Goal: Task Accomplishment & Management: Manage account settings

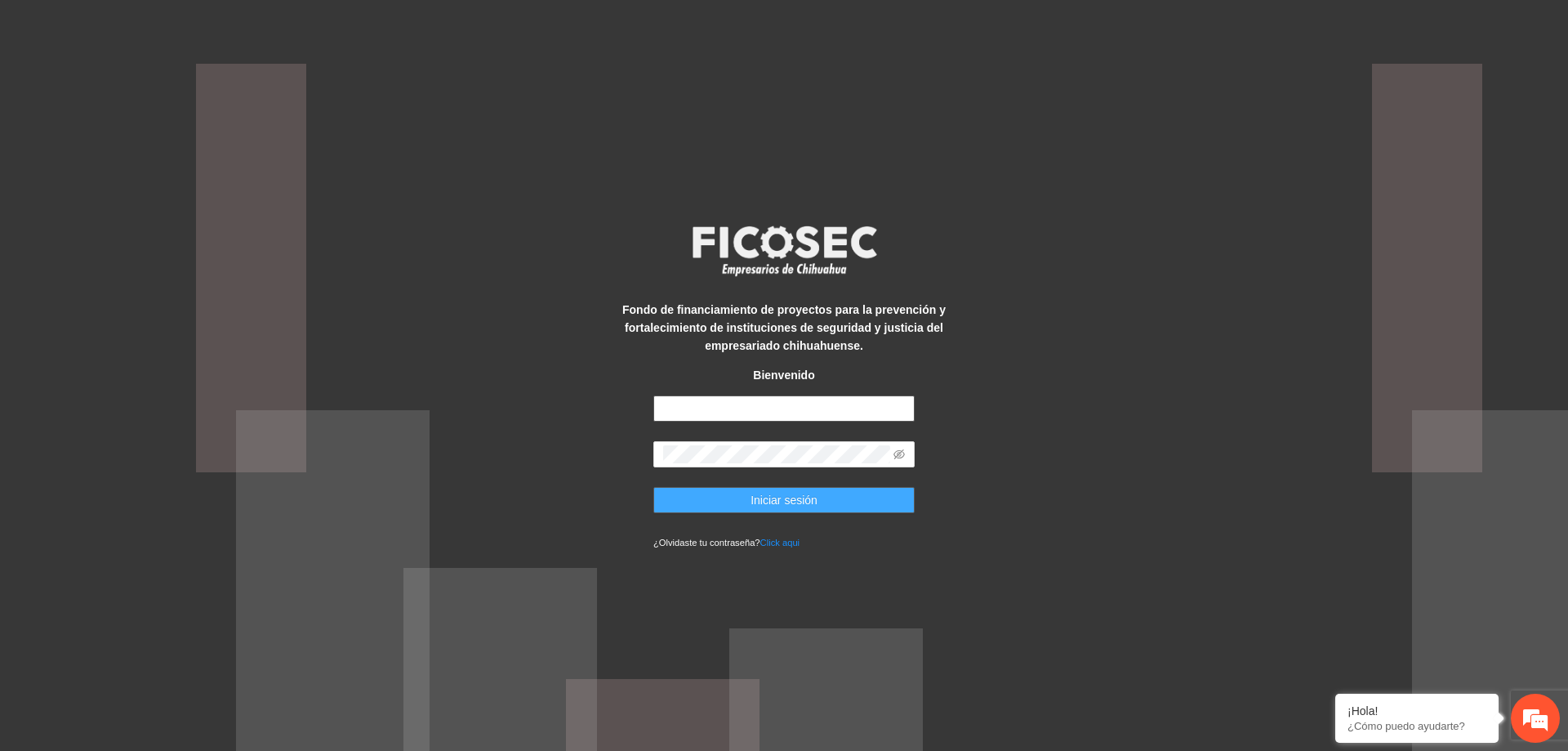
type input "**********"
click at [814, 494] on span "Iniciar sesión" at bounding box center [784, 500] width 67 height 18
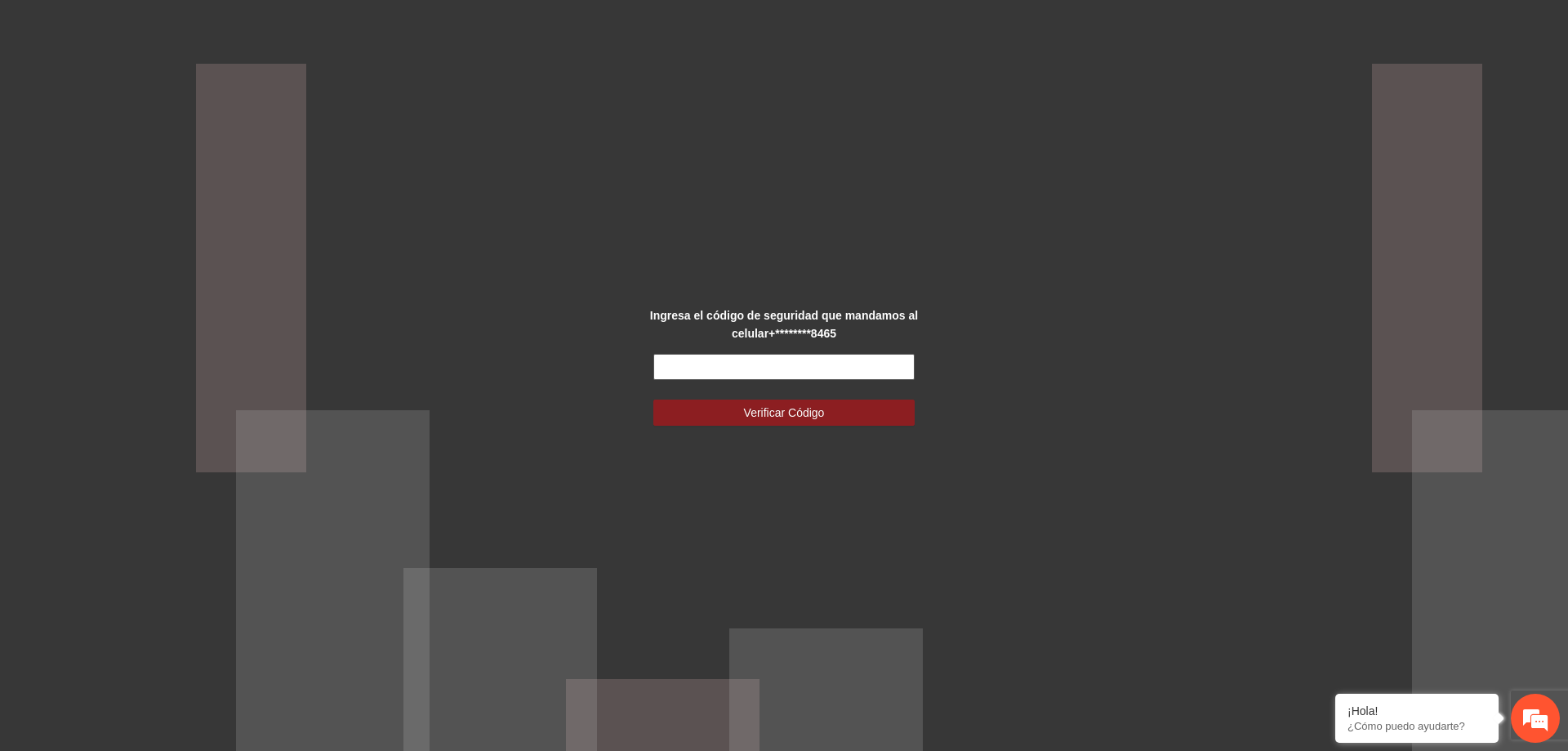
click at [864, 358] on input "text" at bounding box center [784, 367] width 262 height 26
type input "******"
click at [852, 409] on button "Verificar Código" at bounding box center [784, 413] width 262 height 26
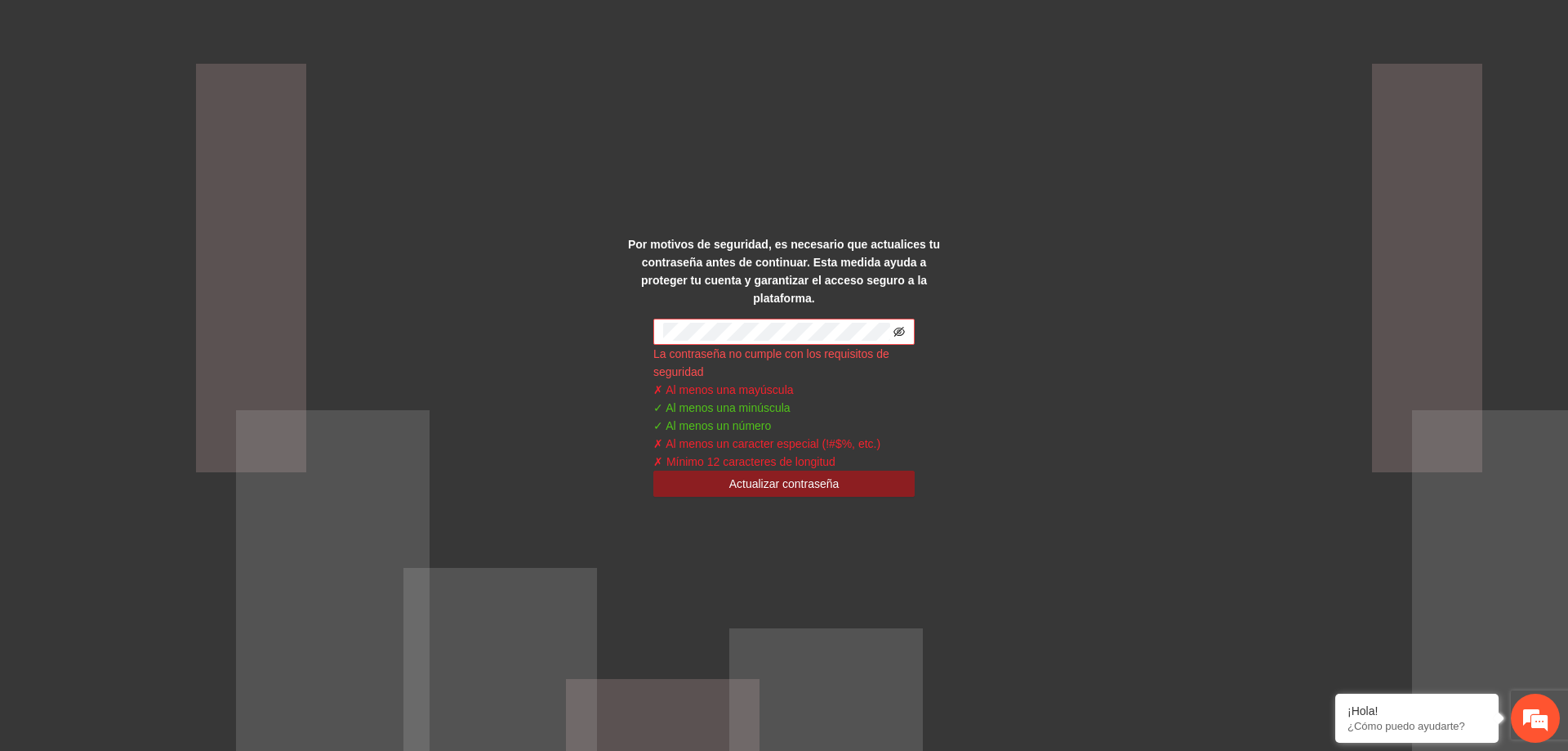
click at [895, 326] on icon "eye-invisible" at bounding box center [899, 331] width 11 height 11
click at [780, 475] on span "Actualizar contraseña" at bounding box center [785, 484] width 111 height 18
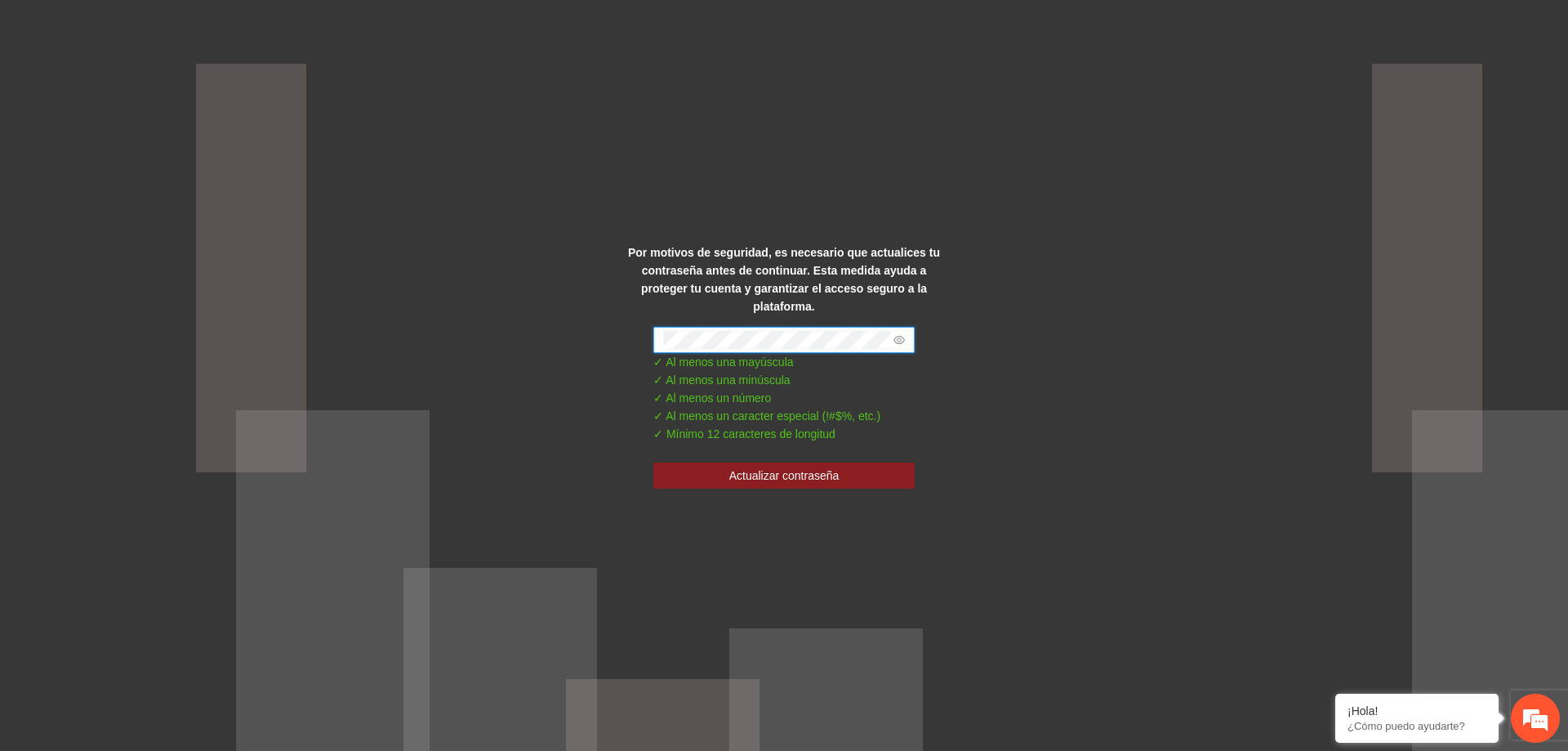
click at [1142, 288] on div "Por motivos de seguridad, es necesario que actualices tu contraseña antes de co…" at bounding box center [784, 375] width 1568 height 751
click at [659, 330] on span at bounding box center [784, 340] width 262 height 26
click at [1038, 326] on div "Por motivos de seguridad, es necesario que actualices tu contraseña antes de co…" at bounding box center [784, 375] width 1568 height 751
click at [855, 463] on button "Actualizar contraseña" at bounding box center [784, 476] width 262 height 26
click at [836, 479] on button "Actualizar contraseña" at bounding box center [784, 476] width 262 height 26
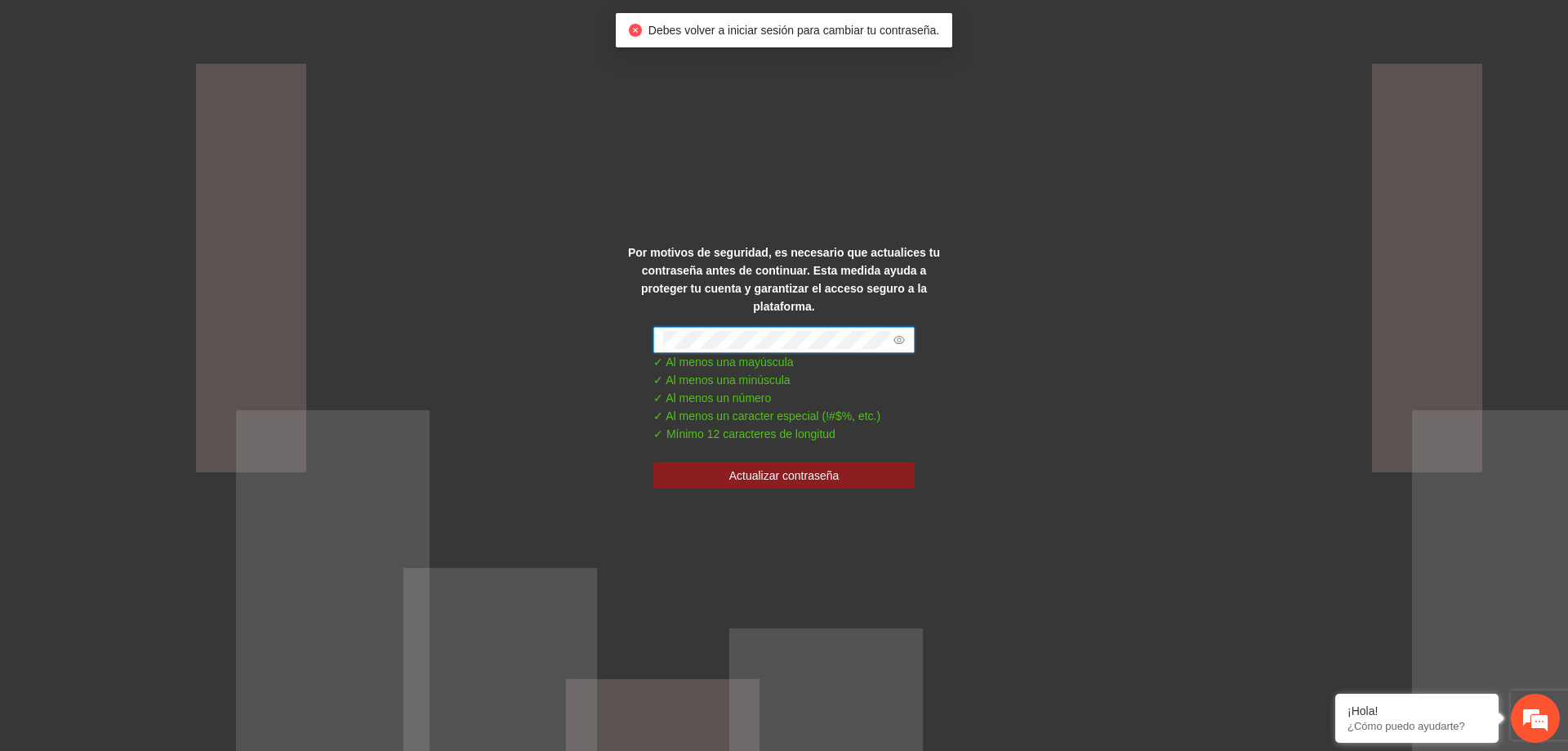
click at [589, 336] on div "Por motivos de seguridad, es necesario que actualices tu contraseña antes de co…" at bounding box center [784, 375] width 1568 height 751
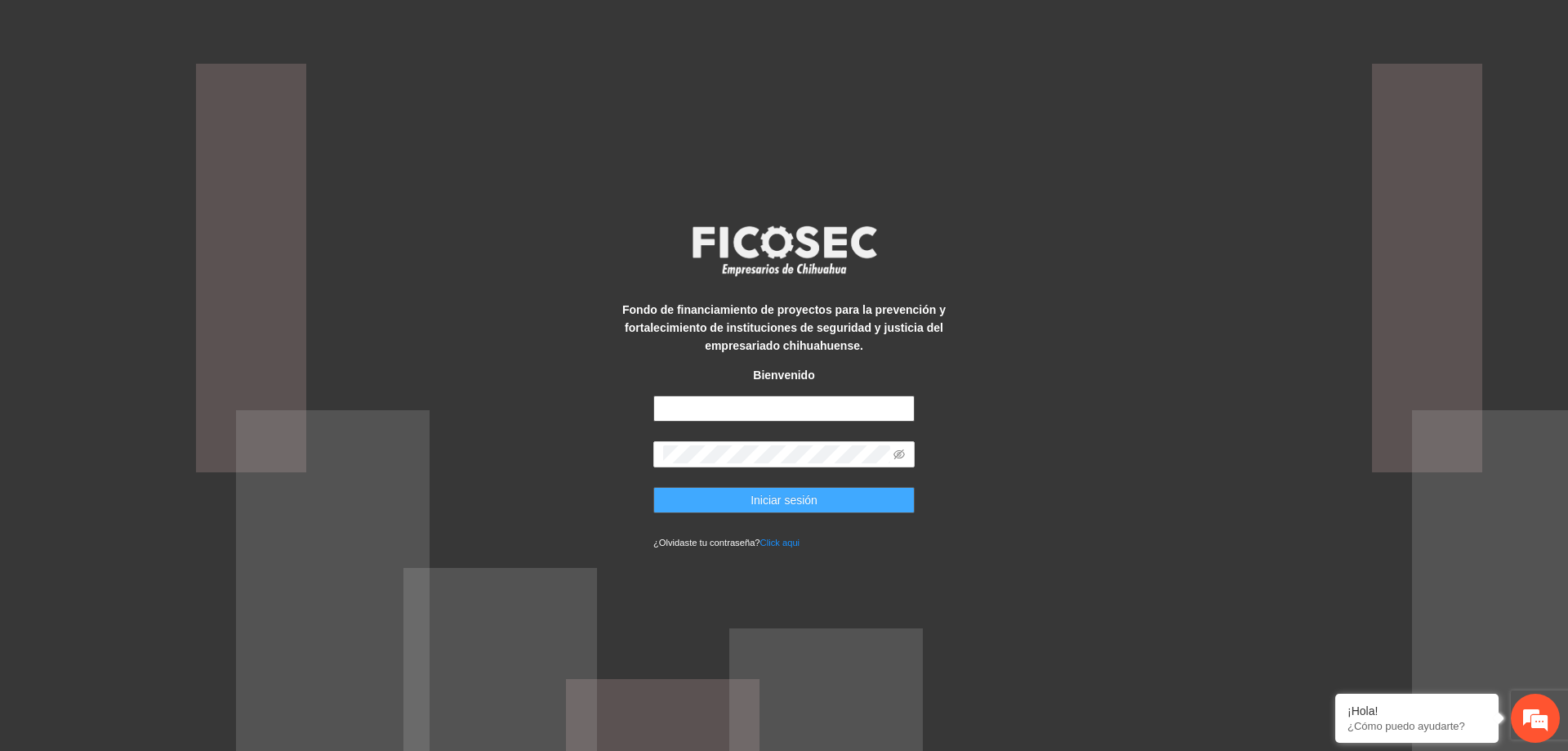
type input "**********"
click at [840, 500] on button "Iniciar sesión" at bounding box center [784, 501] width 262 height 26
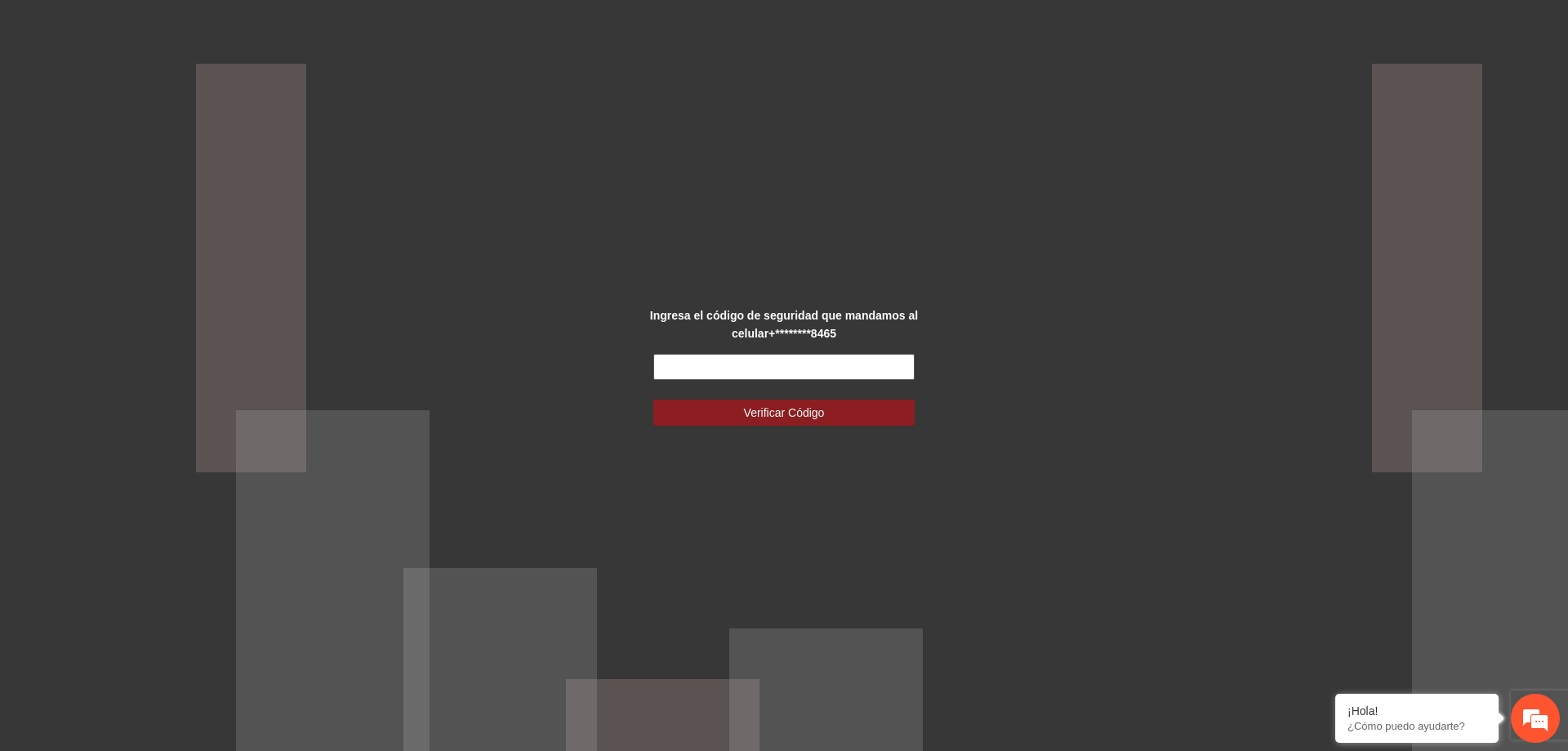
click at [694, 369] on input "text" at bounding box center [784, 367] width 262 height 26
type input "******"
click at [733, 408] on button "Verificar Código" at bounding box center [784, 413] width 262 height 26
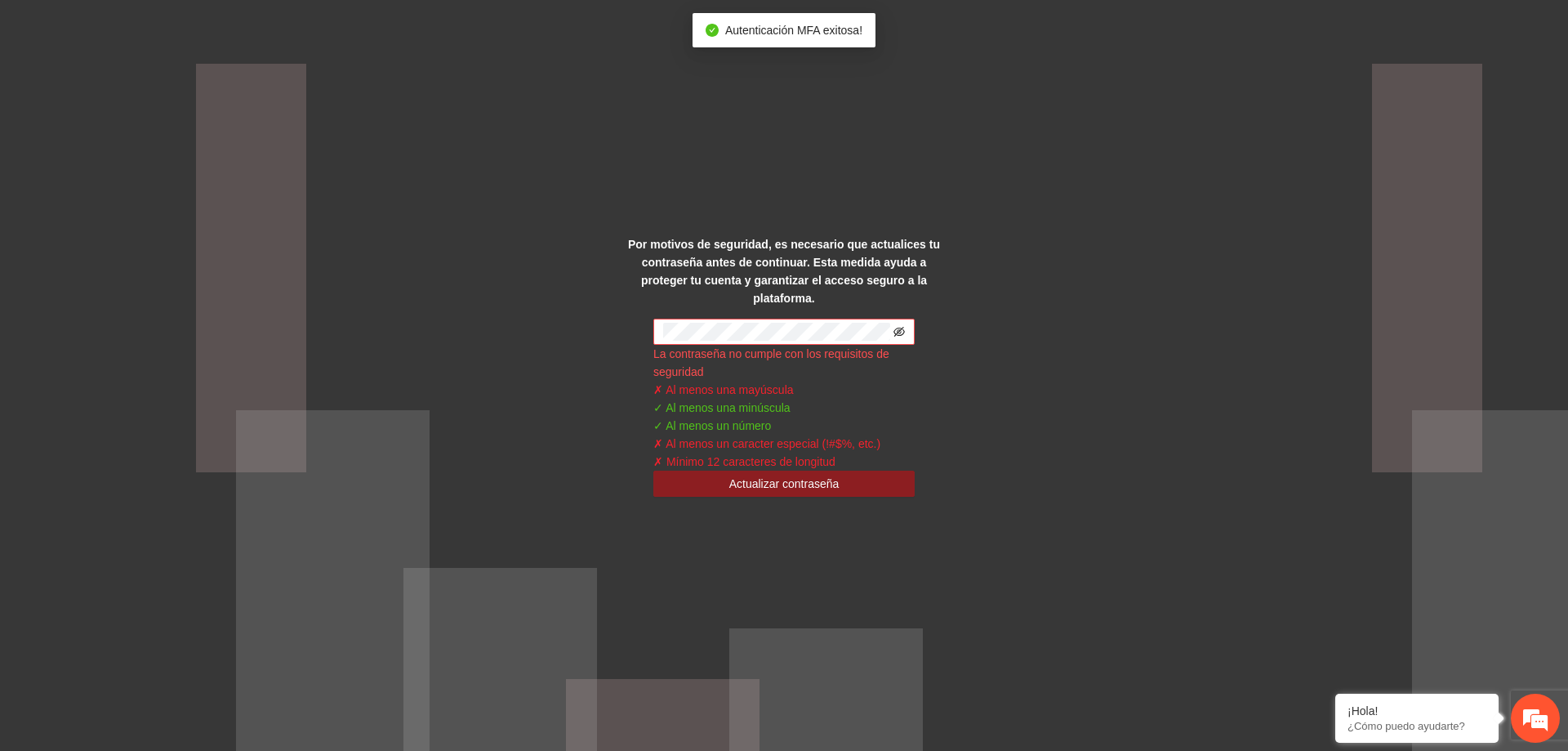
click at [904, 326] on icon "eye-invisible" at bounding box center [899, 331] width 11 height 11
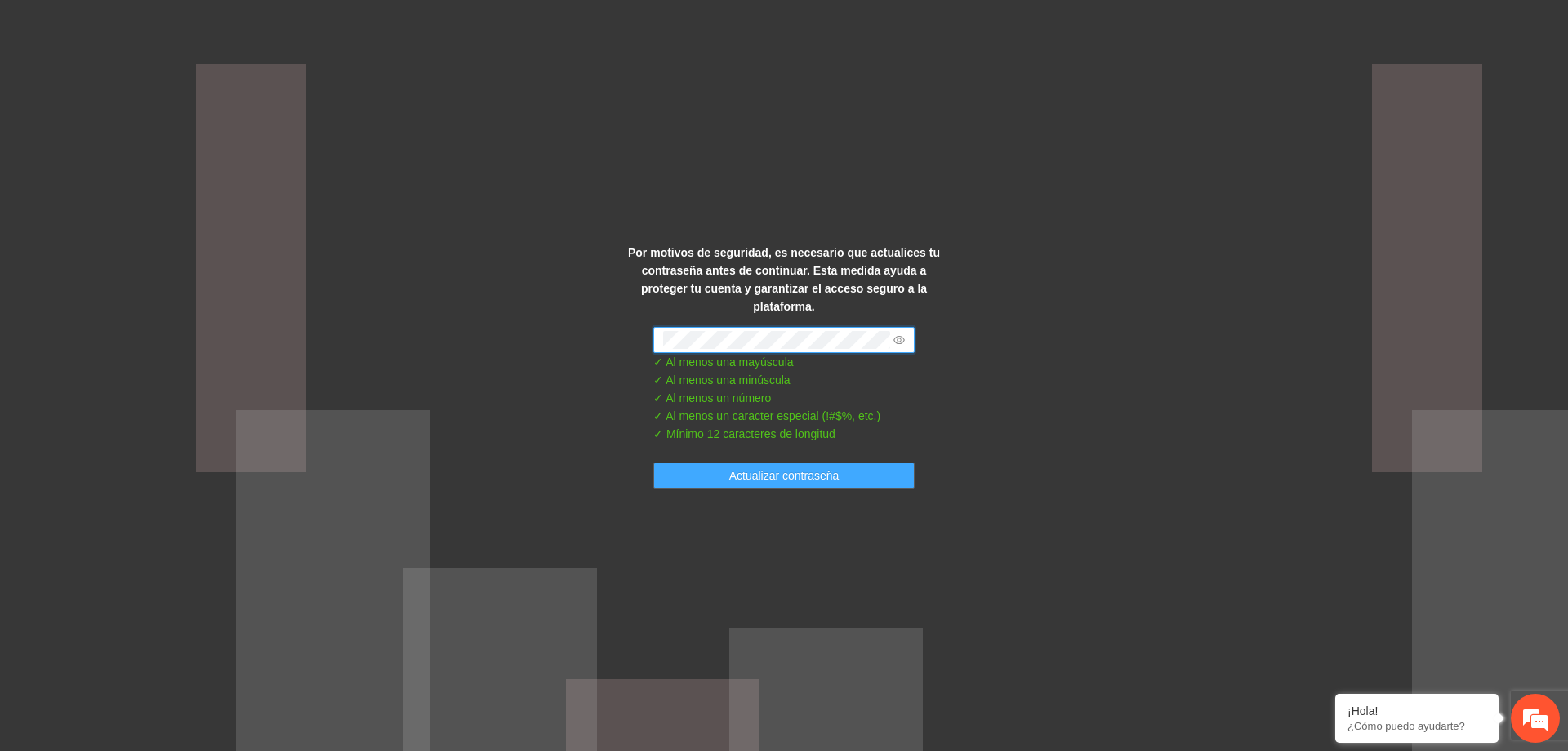
click at [734, 467] on span "Actualizar contraseña" at bounding box center [785, 475] width 111 height 18
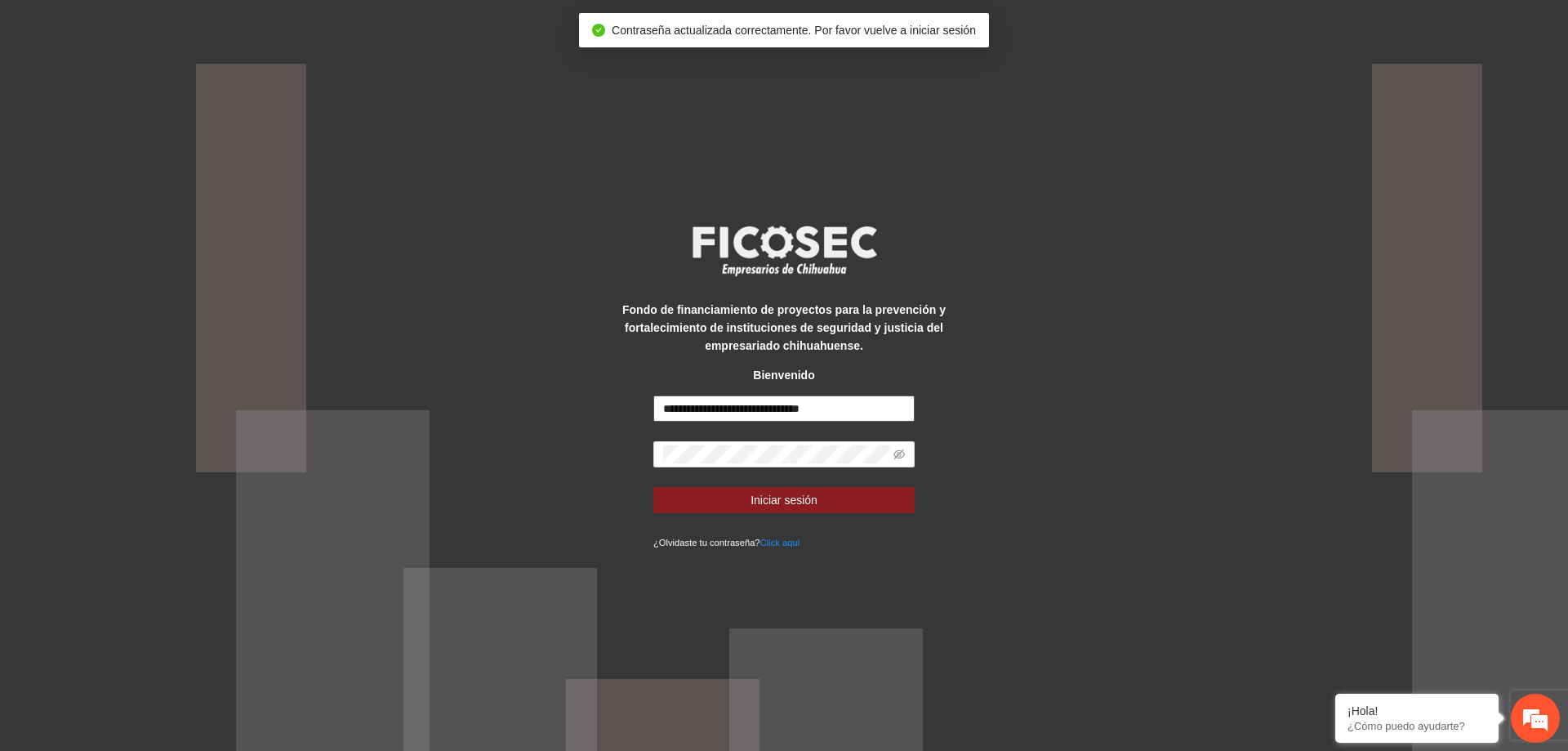
type input "**********"
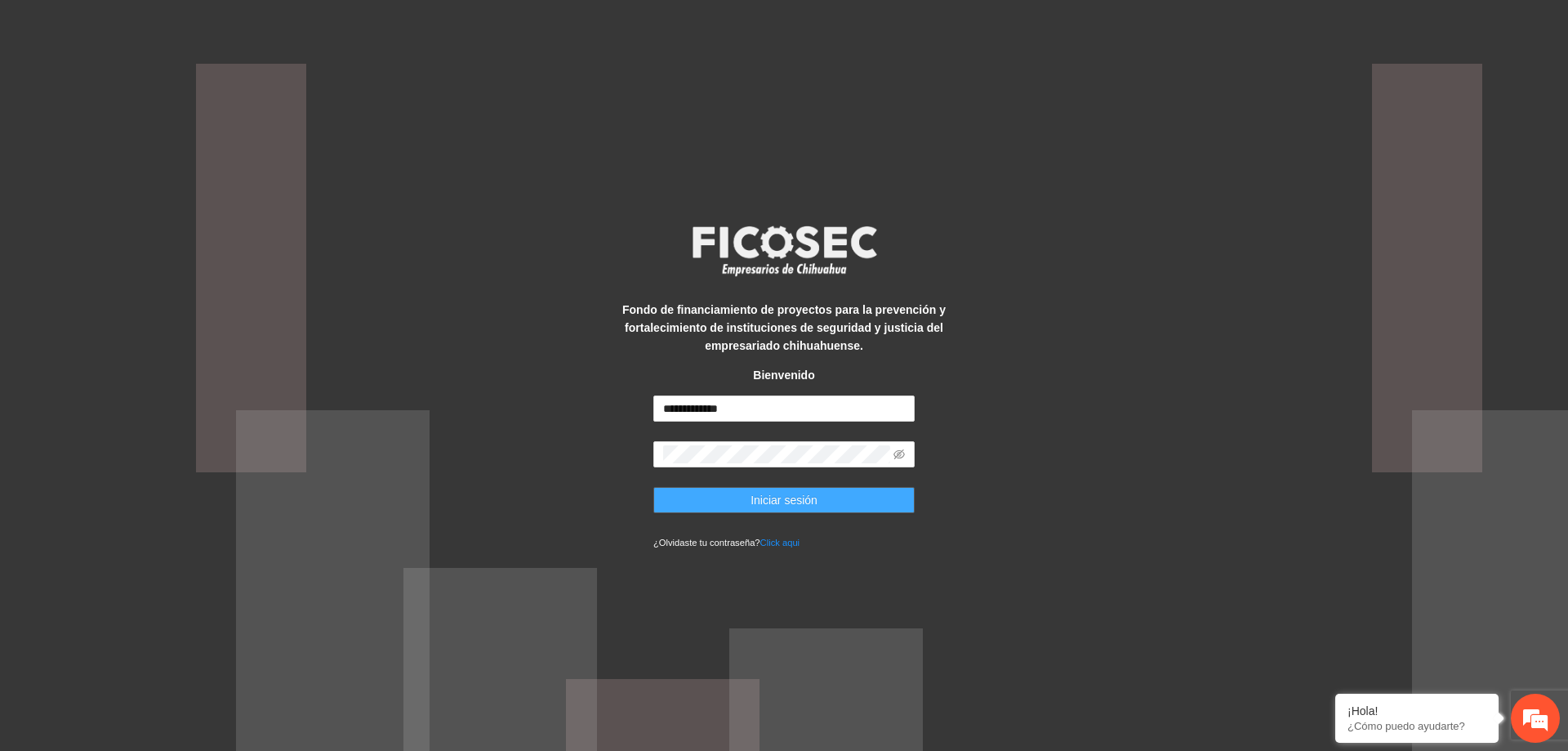
click at [763, 499] on span "Iniciar sesión" at bounding box center [784, 500] width 67 height 18
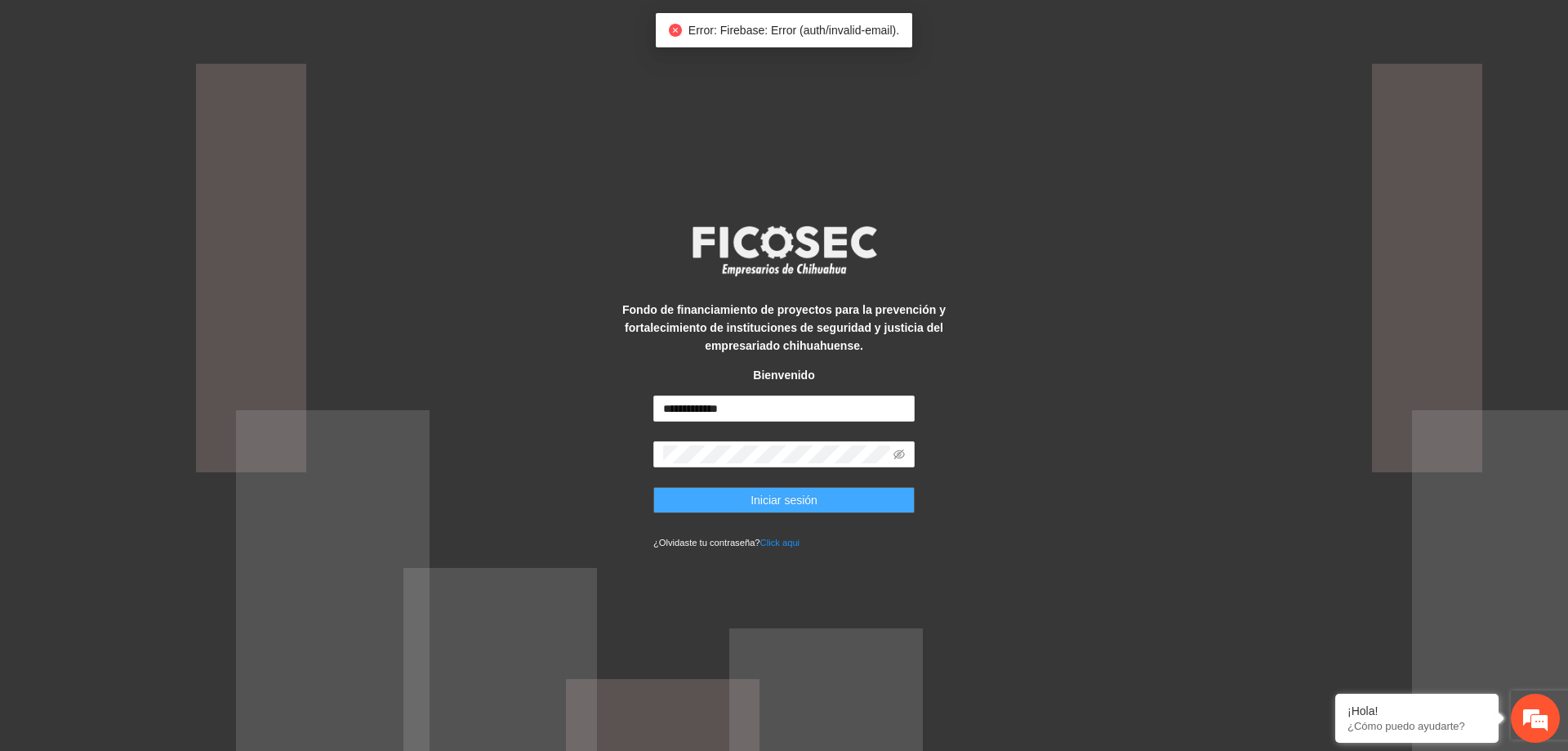
click at [763, 499] on span "Iniciar sesión" at bounding box center [784, 500] width 67 height 18
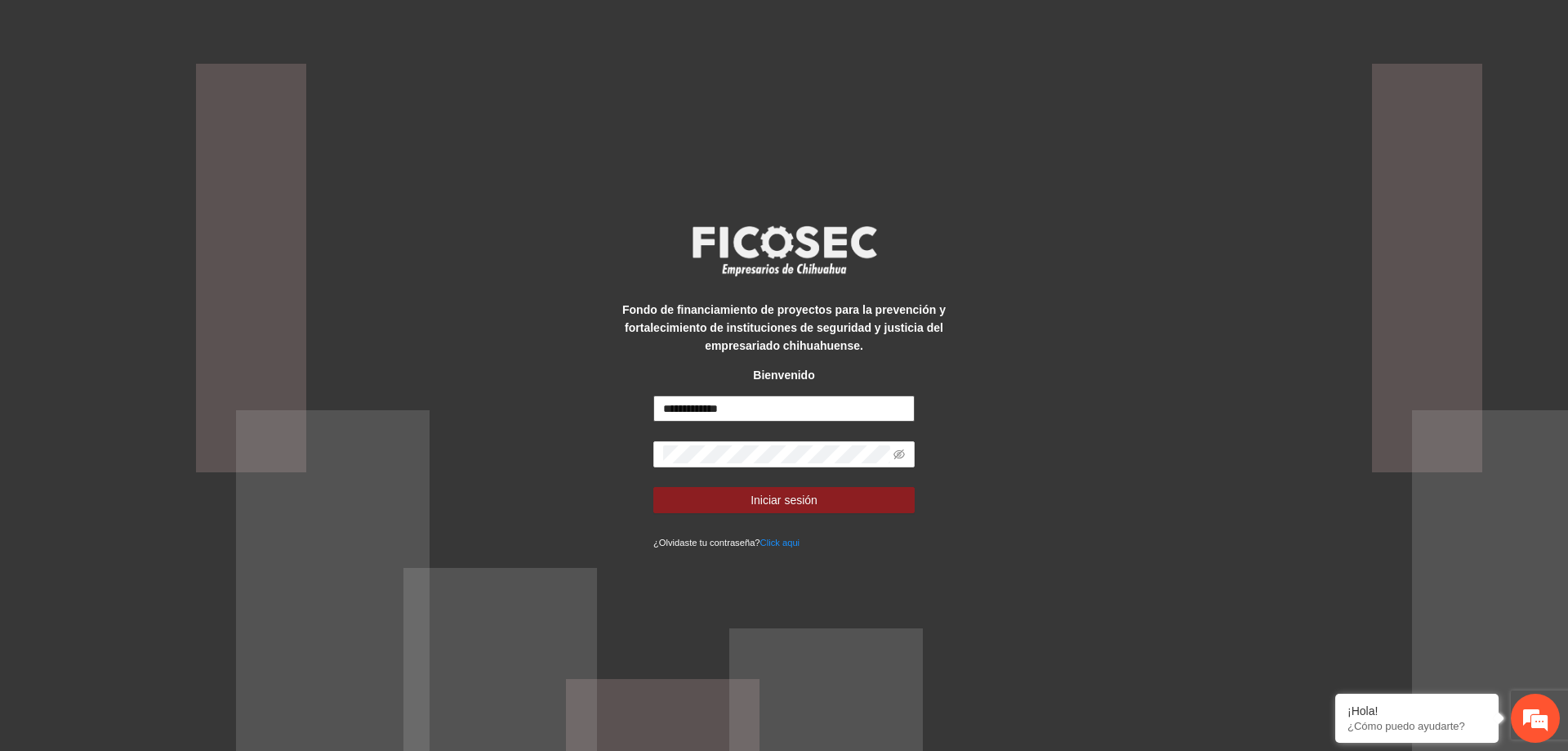
drag, startPoint x: 787, startPoint y: 407, endPoint x: 641, endPoint y: 407, distance: 146.0
click at [641, 407] on div "**********" at bounding box center [784, 376] width 327 height 351
type input "**********"
click at [639, 458] on div "**********" at bounding box center [784, 376] width 327 height 351
click at [681, 498] on button "Iniciar sesión" at bounding box center [784, 501] width 262 height 26
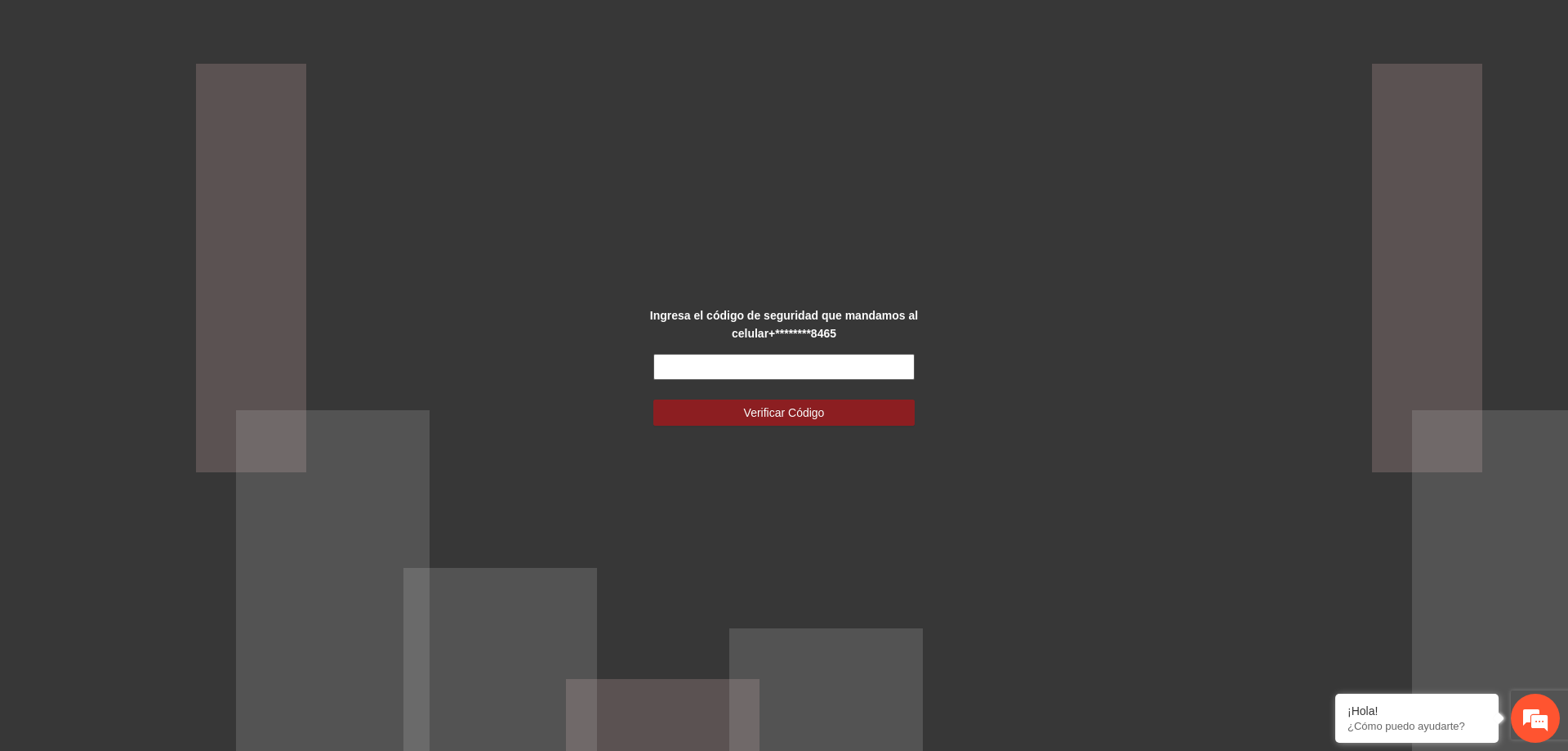
click at [888, 358] on input "text" at bounding box center [784, 367] width 262 height 26
type input "******"
click at [854, 408] on button "Verificar Código" at bounding box center [784, 413] width 262 height 26
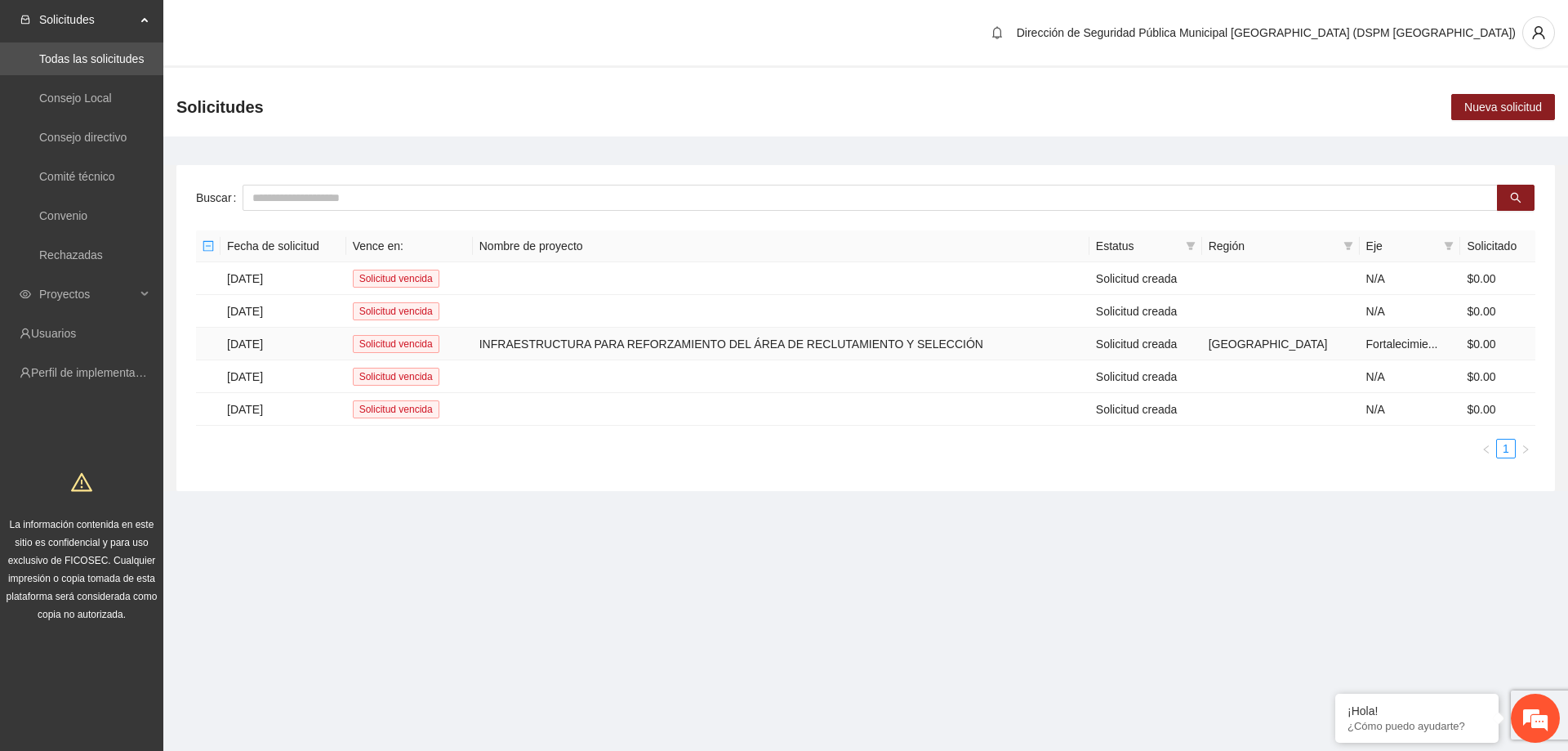
click at [700, 341] on td "INFRAESTRUCTURA PARA REFORZAMIENTO DEL ÁREA DE RECLUTAMIENTO Y SELECCIÓN" at bounding box center [781, 343] width 616 height 32
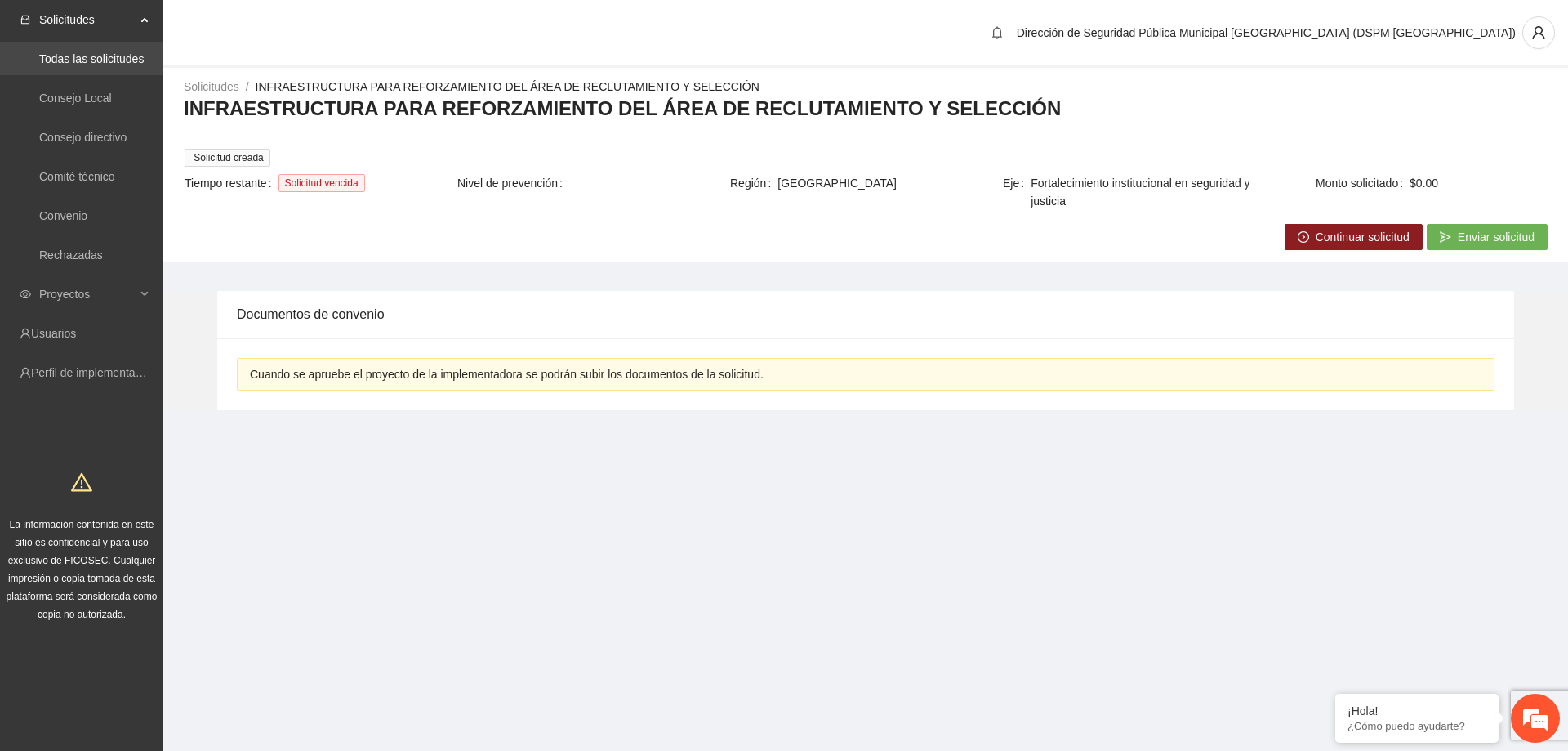
click at [102, 53] on link "Todas las solicitudes" at bounding box center [91, 59] width 104 height 13
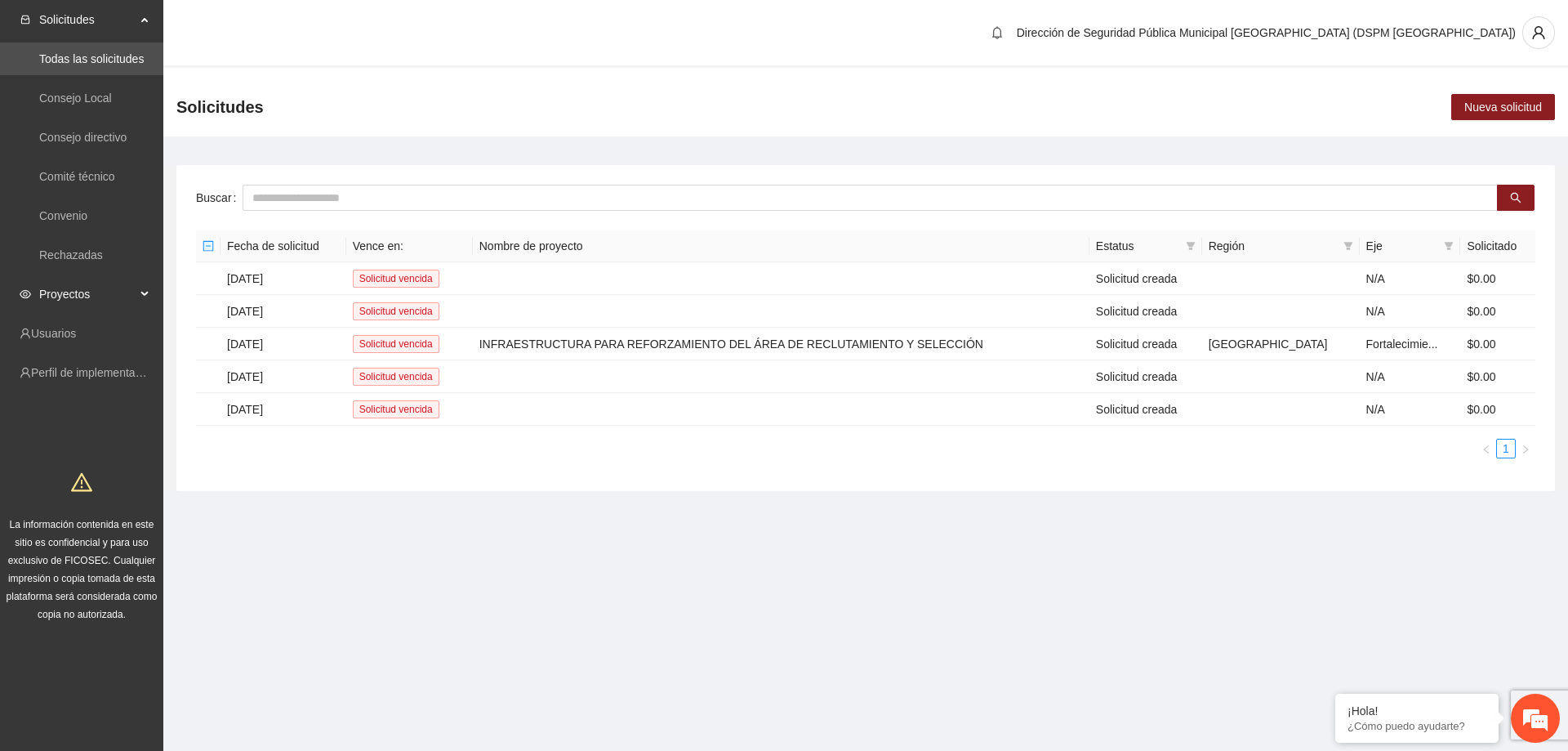
click at [110, 294] on span "Proyectos" at bounding box center [88, 293] width 97 height 32
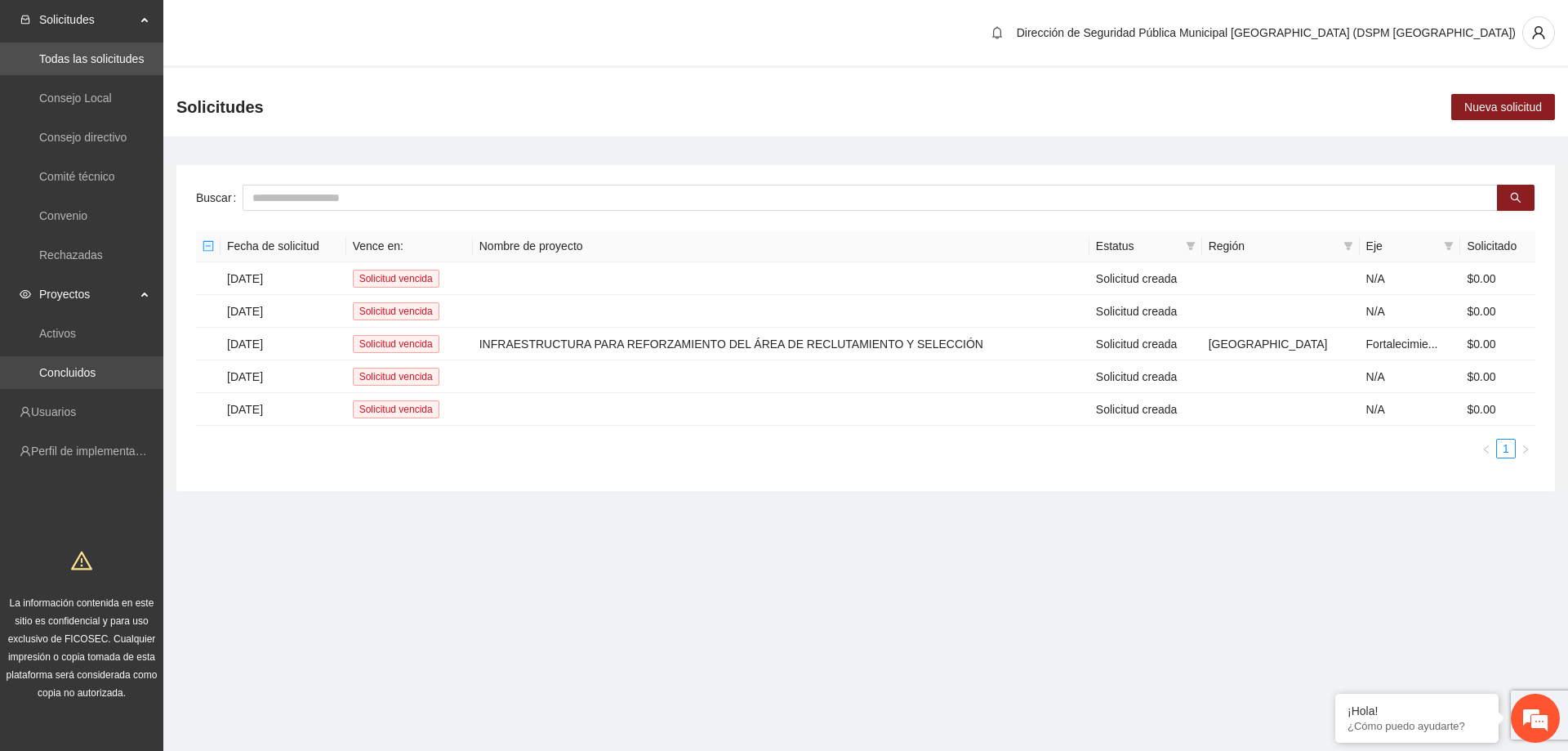
click at [72, 366] on link "Concluidos" at bounding box center [68, 372] width 56 height 13
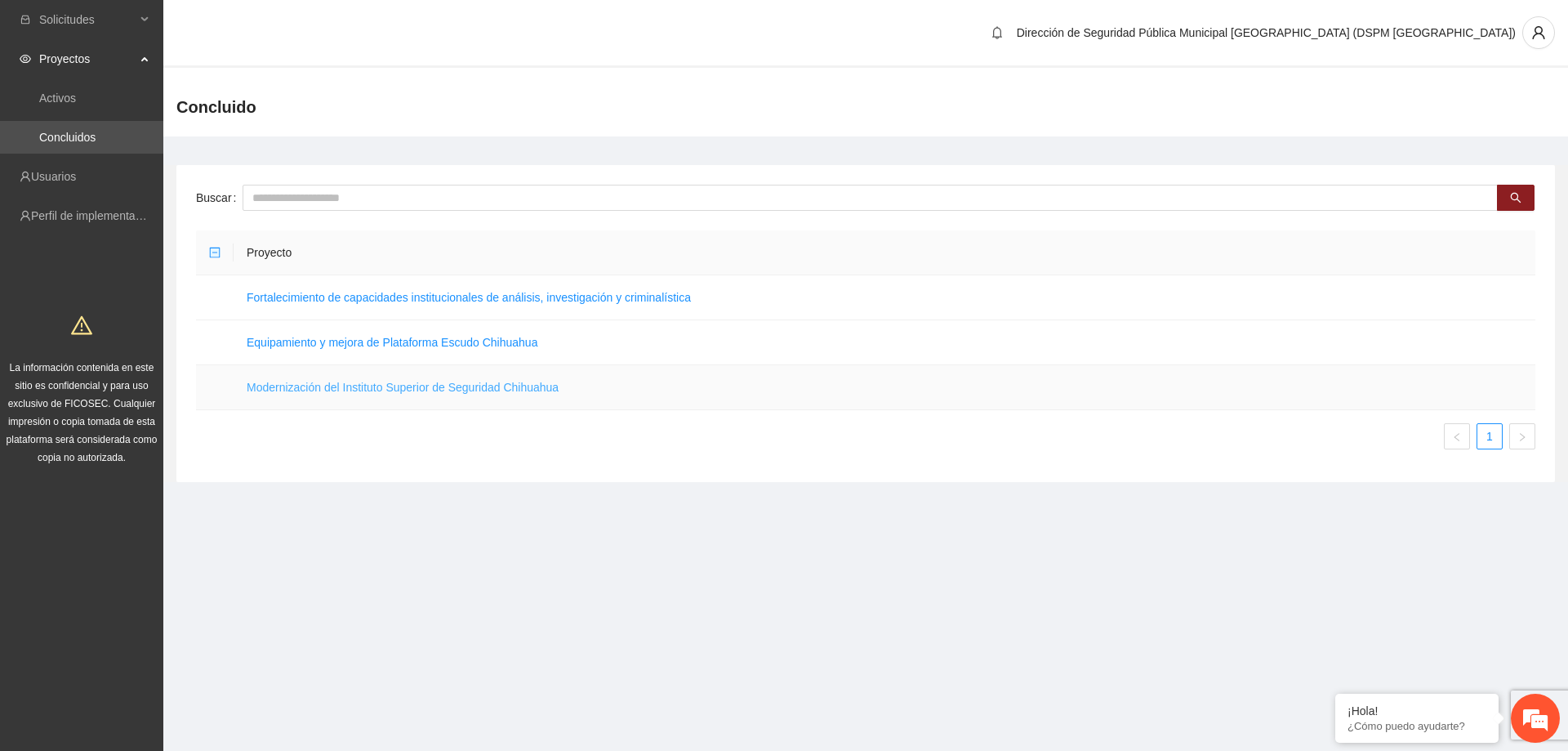
click at [317, 382] on link "Modernización del Instituto Superior de Seguridad Chihuahua" at bounding box center [402, 387] width 312 height 13
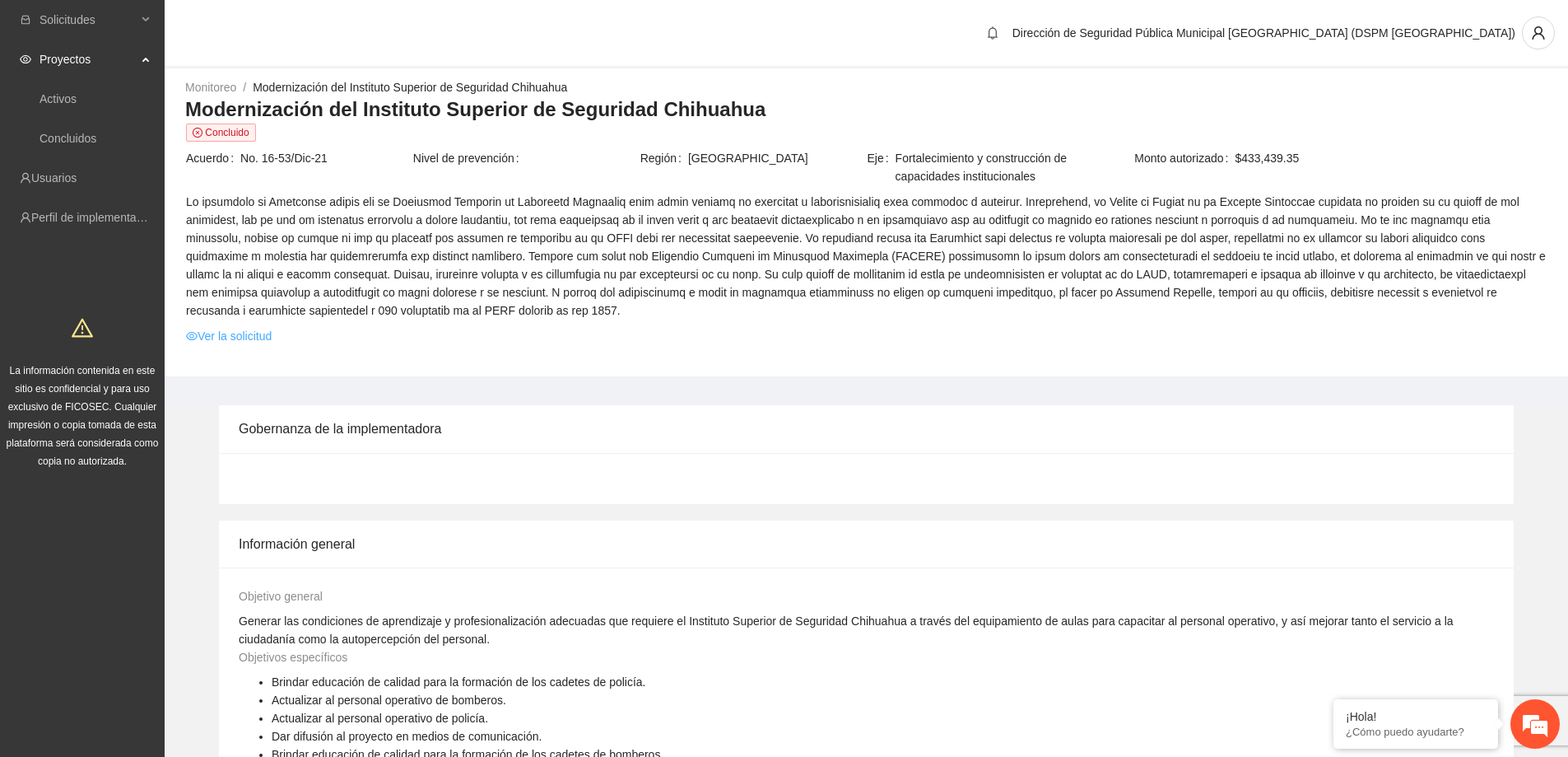
click at [230, 339] on link "Ver la solicitud" at bounding box center [228, 336] width 86 height 18
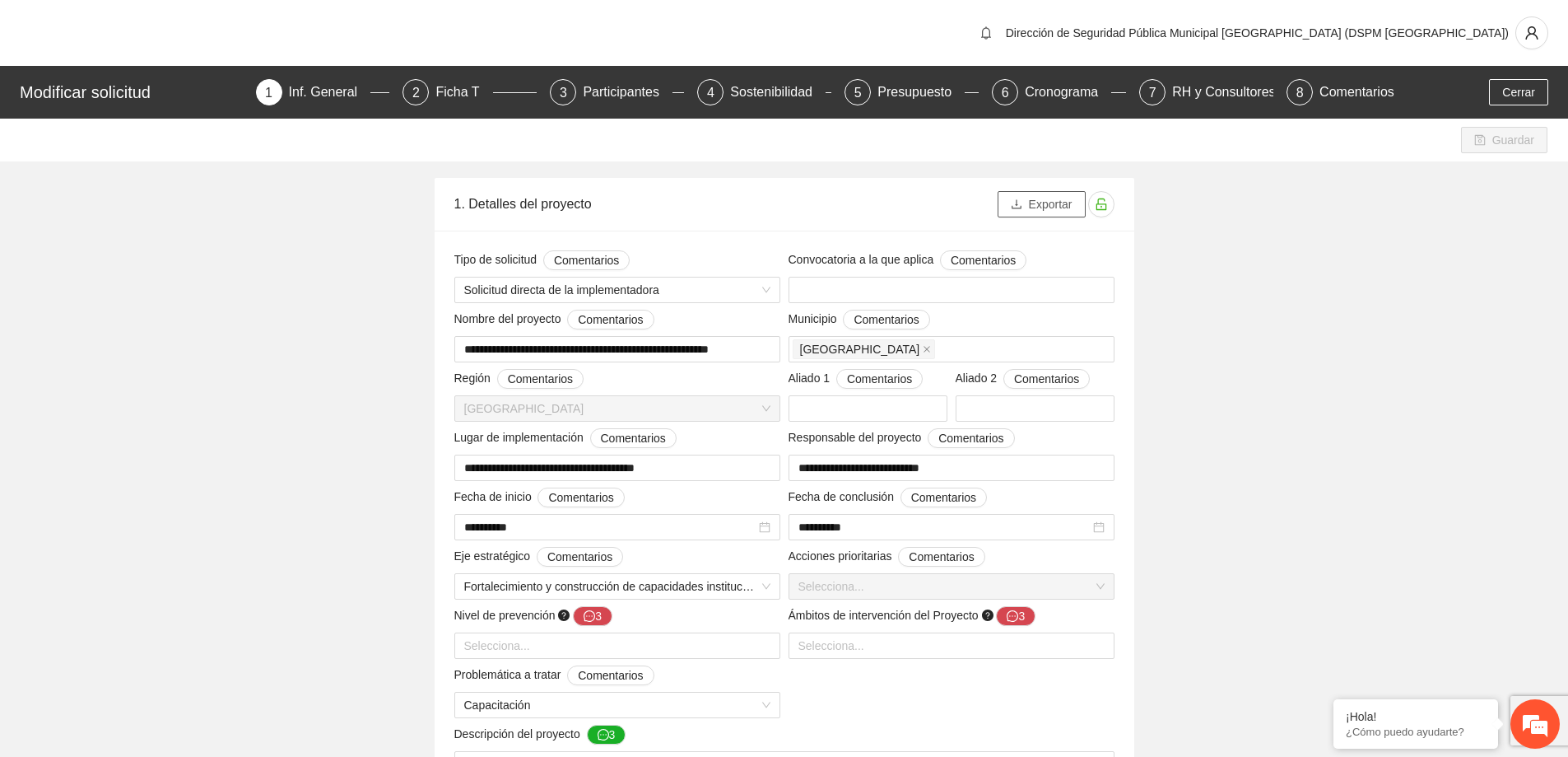
click at [1039, 205] on span "Exportar" at bounding box center [1050, 205] width 43 height 18
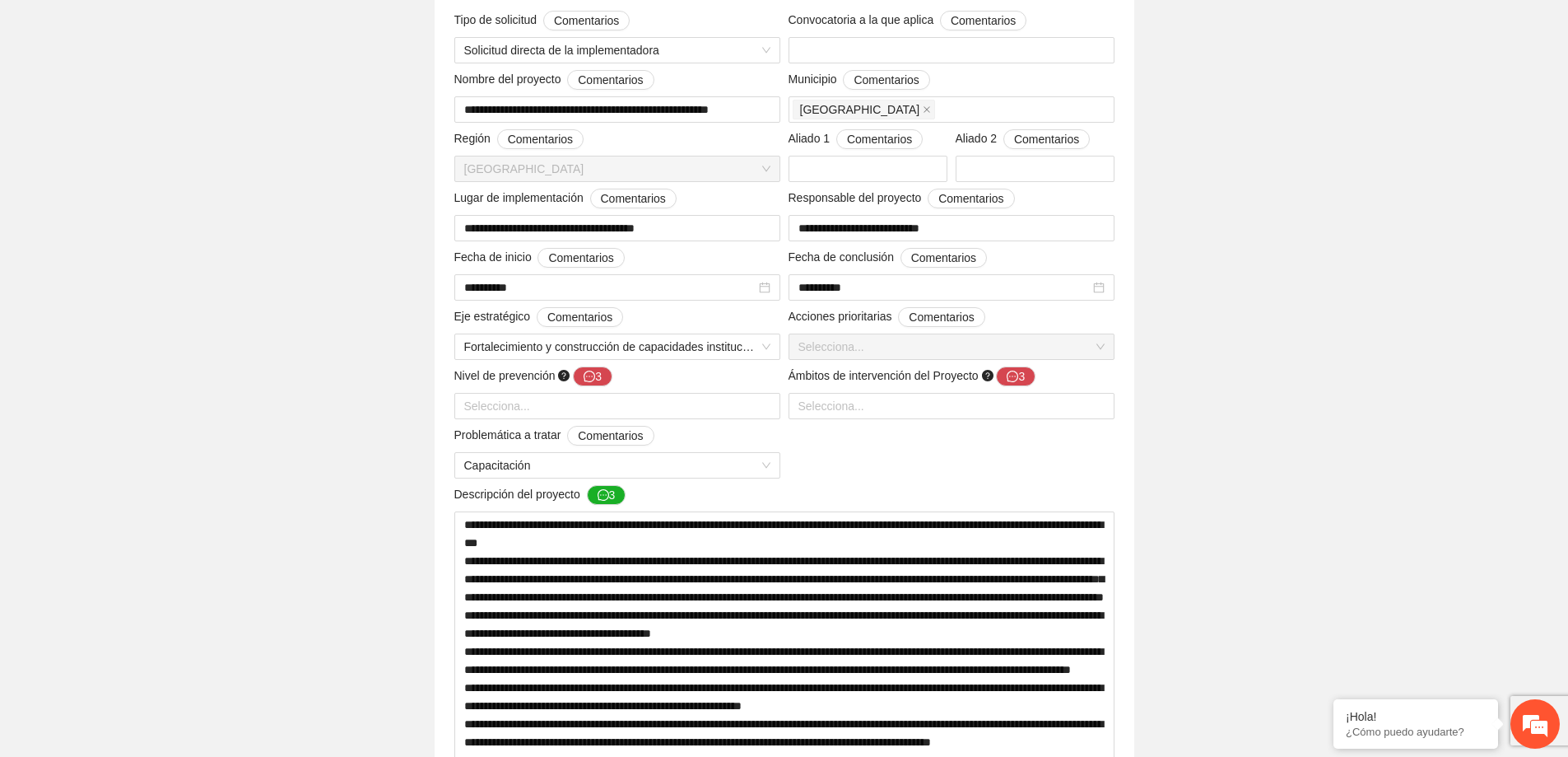
scroll to position [47, 0]
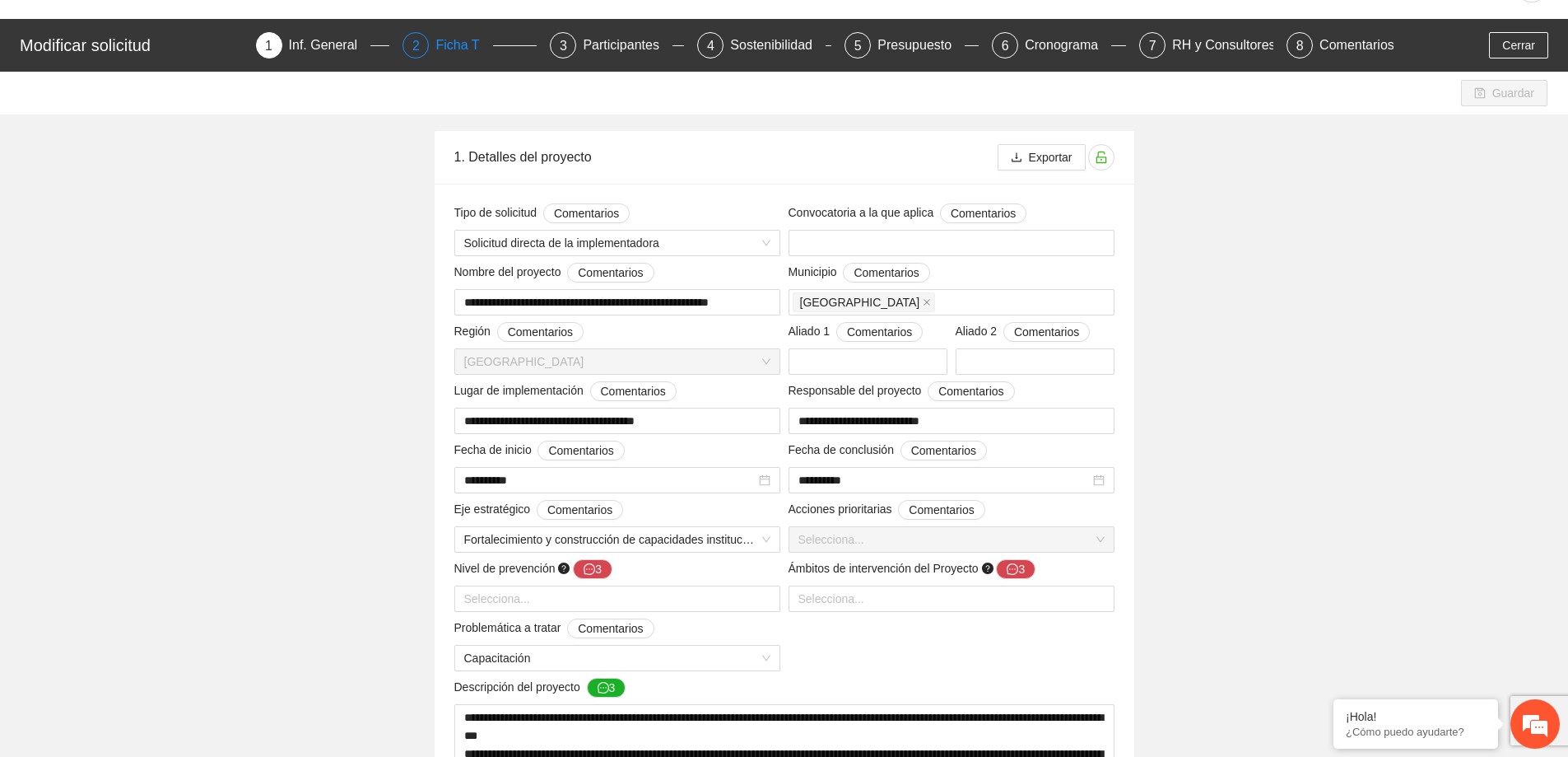
click at [468, 42] on div "Ficha T" at bounding box center [464, 45] width 57 height 27
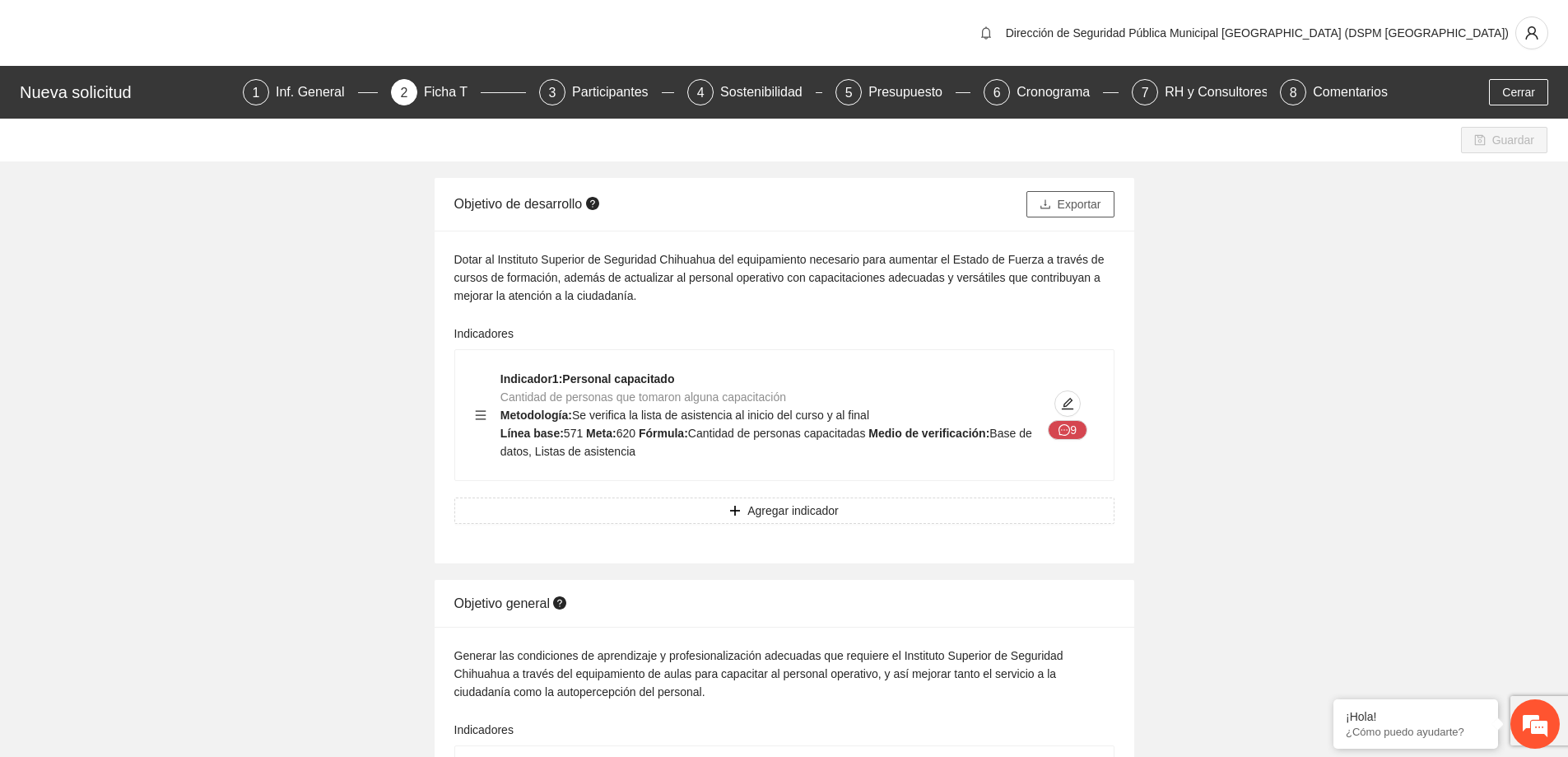
click at [1094, 201] on span "Exportar" at bounding box center [1080, 205] width 43 height 18
click at [334, 89] on div "Inf. General" at bounding box center [317, 92] width 82 height 27
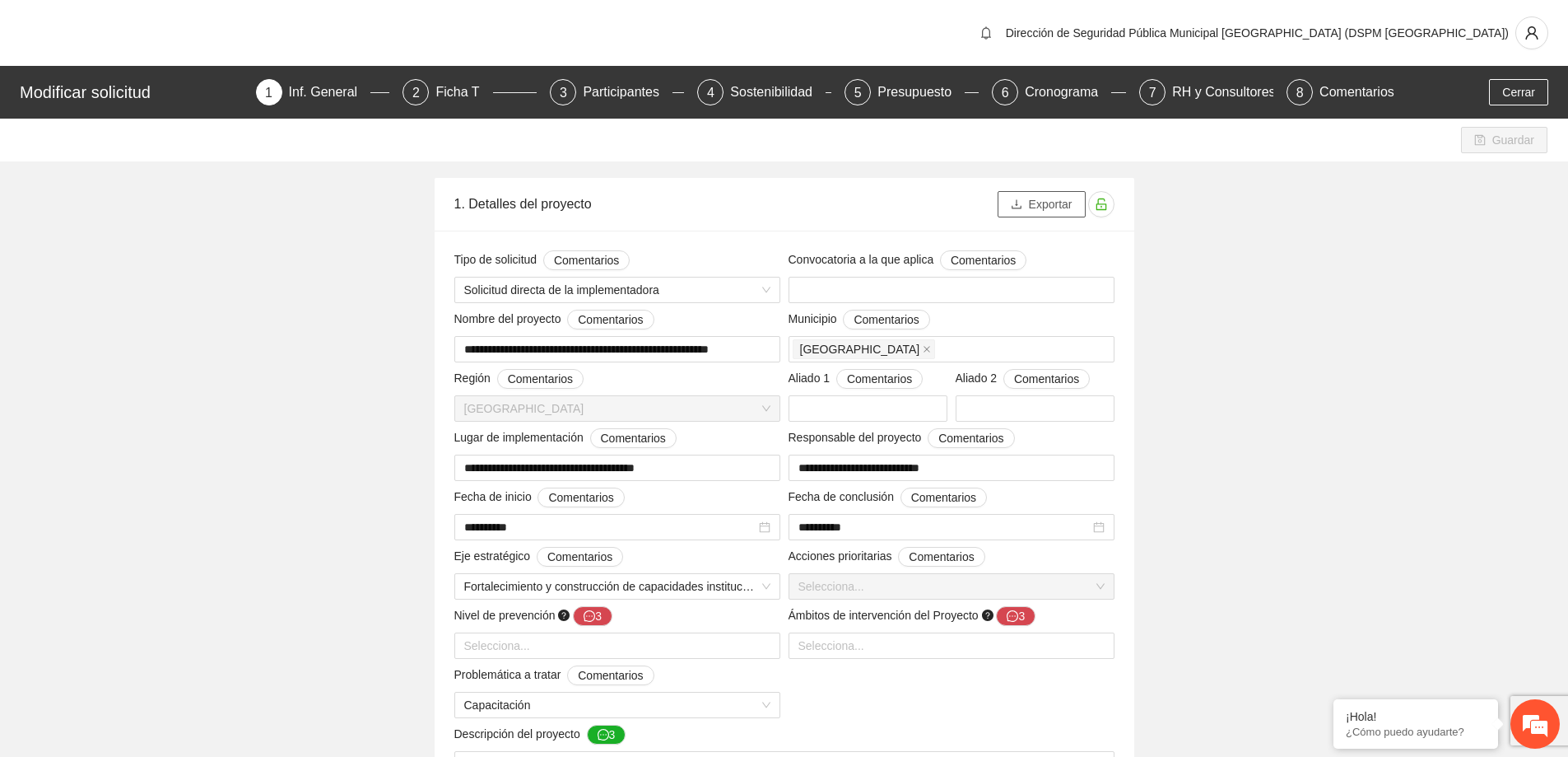
click at [1023, 210] on button "Exportar" at bounding box center [1042, 205] width 88 height 27
click at [1054, 205] on span "Exportar" at bounding box center [1050, 205] width 43 height 18
click at [595, 89] on div "Participantes" at bounding box center [627, 92] width 89 height 27
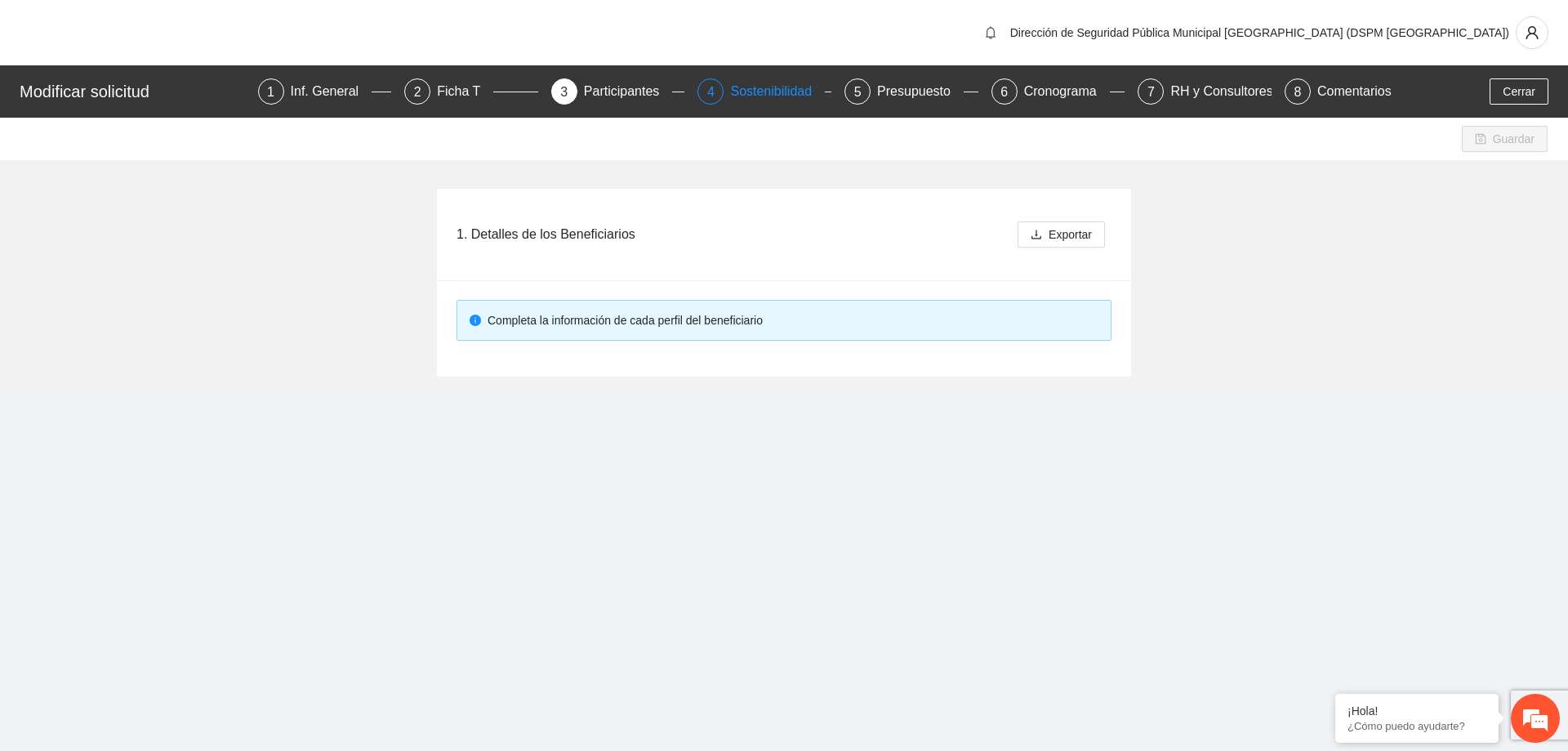
click at [792, 84] on div "Sostenibilidad" at bounding box center [778, 91] width 95 height 26
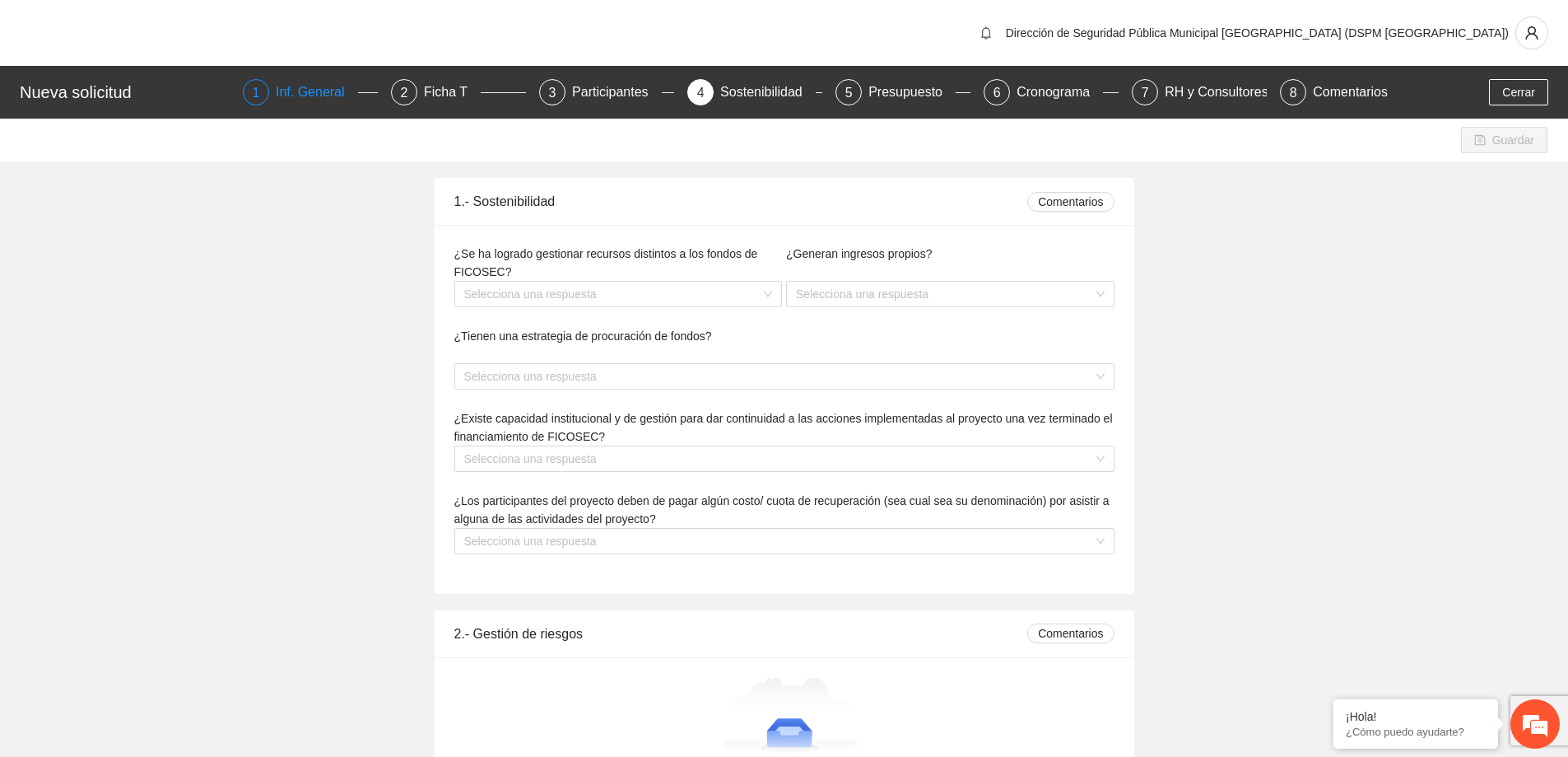
click at [316, 93] on div "Inf. General" at bounding box center [317, 92] width 82 height 27
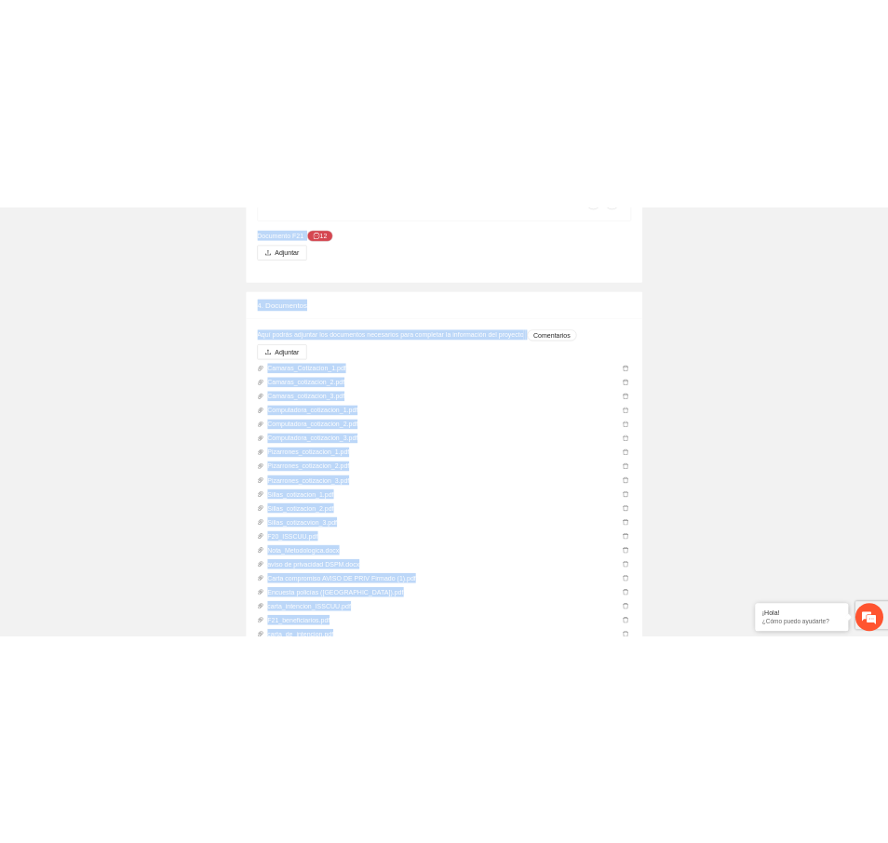
scroll to position [3775, 0]
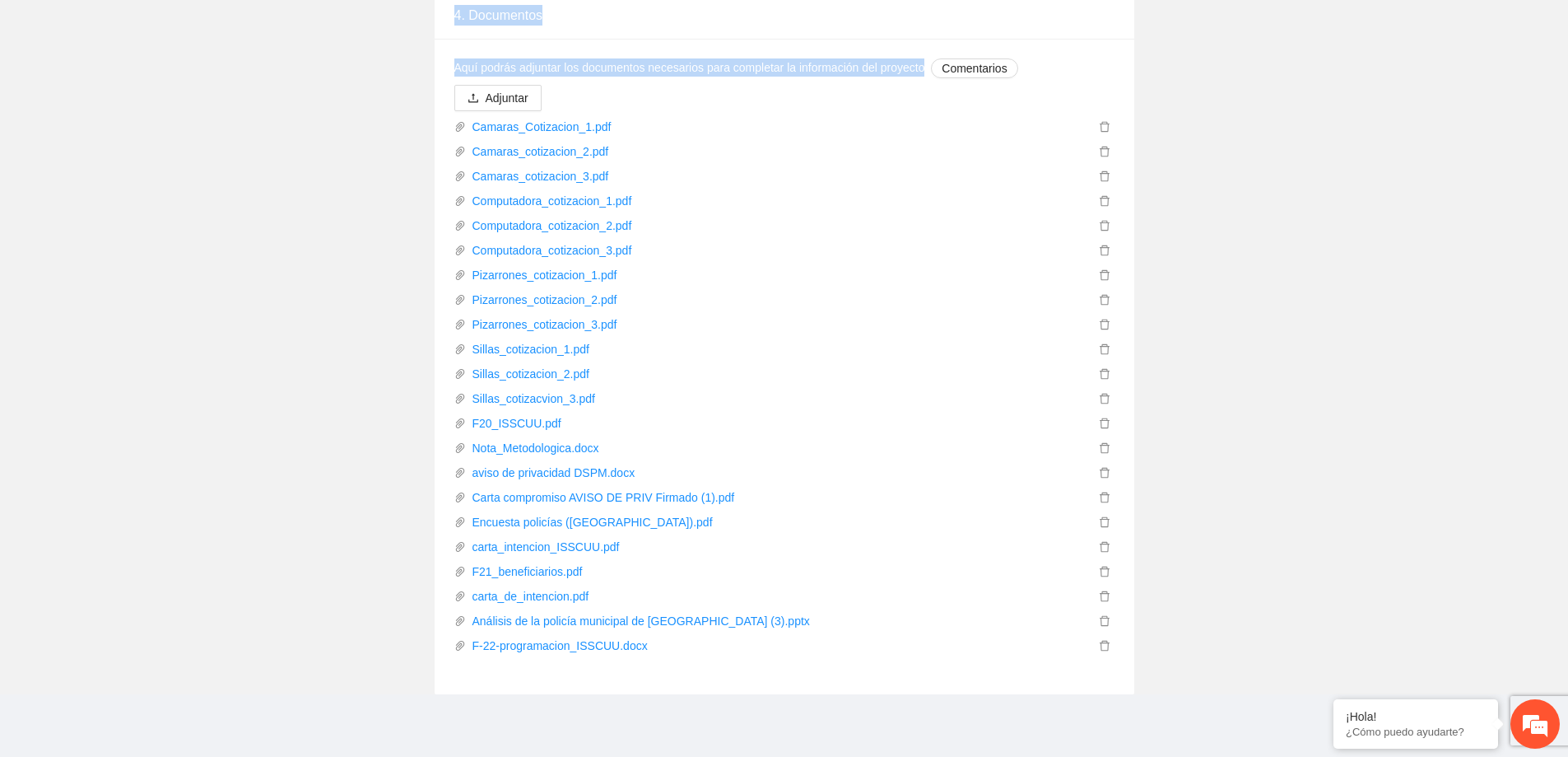
drag, startPoint x: 447, startPoint y: 199, endPoint x: 922, endPoint y: 72, distance: 491.7
copy div "**********"
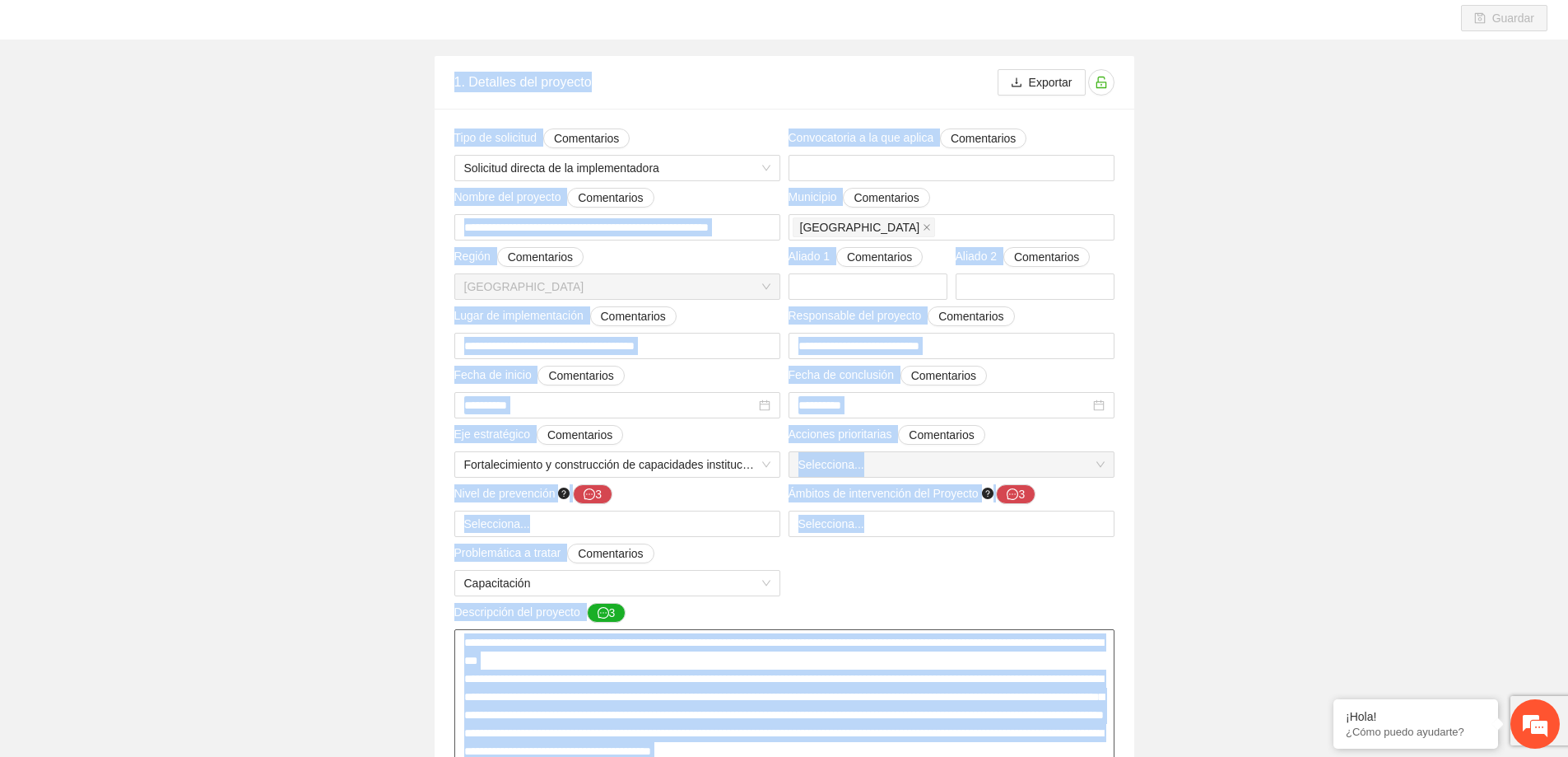
scroll to position [0, 0]
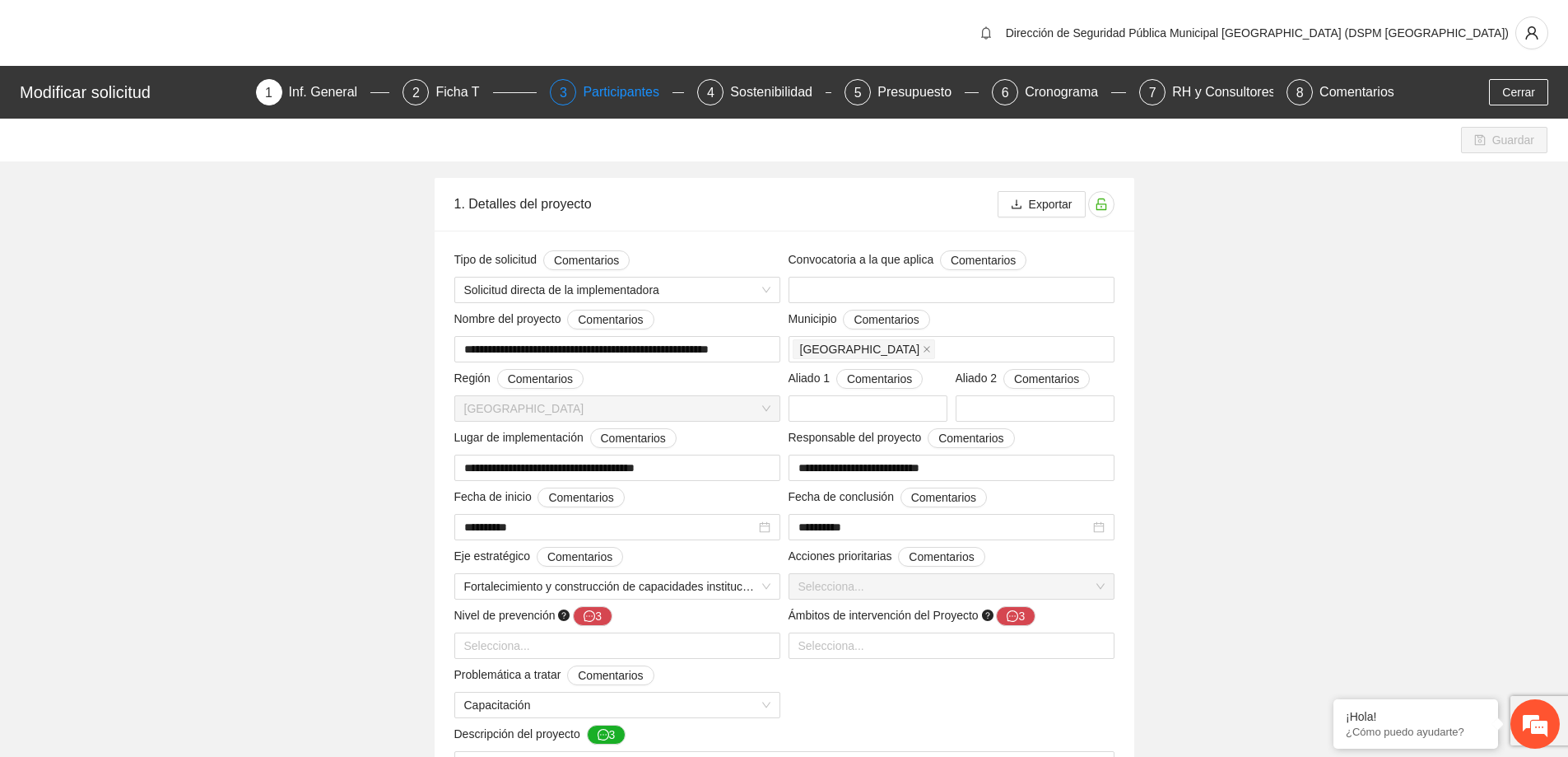
click at [603, 93] on div "Participantes" at bounding box center [627, 92] width 89 height 27
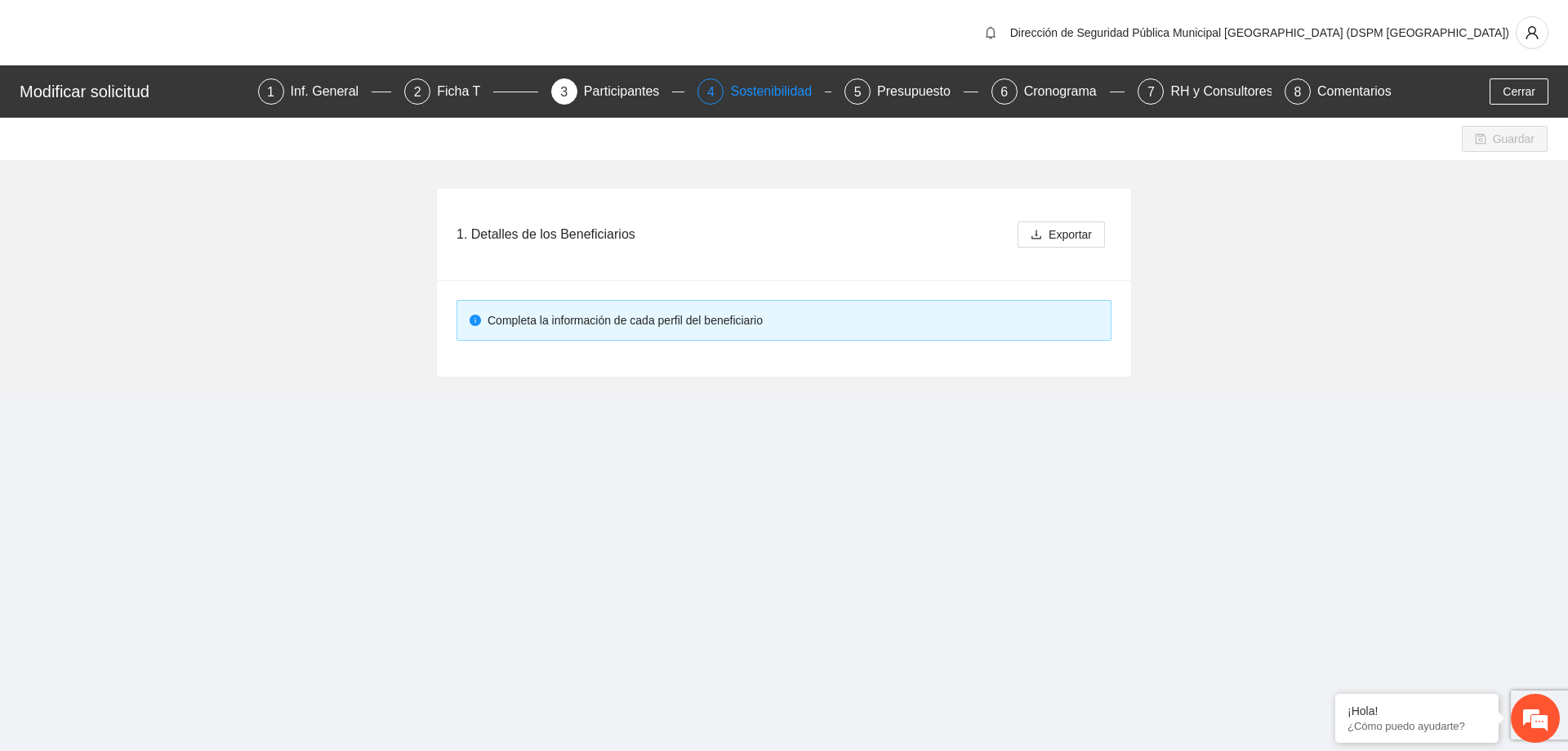
click at [775, 92] on div "Sostenibilidad" at bounding box center [778, 91] width 95 height 26
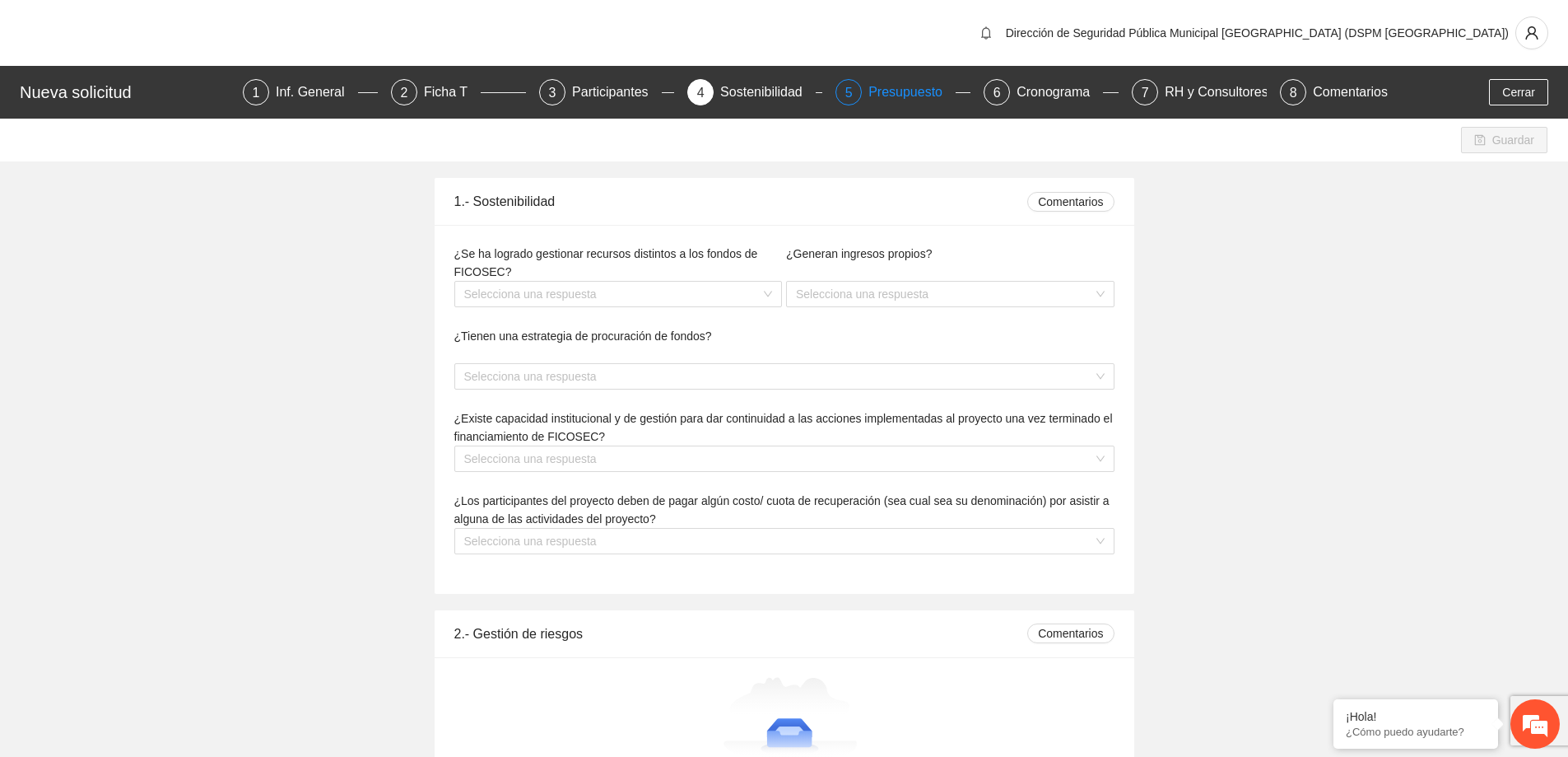
click at [899, 92] on div "Presupuesto" at bounding box center [912, 92] width 88 height 27
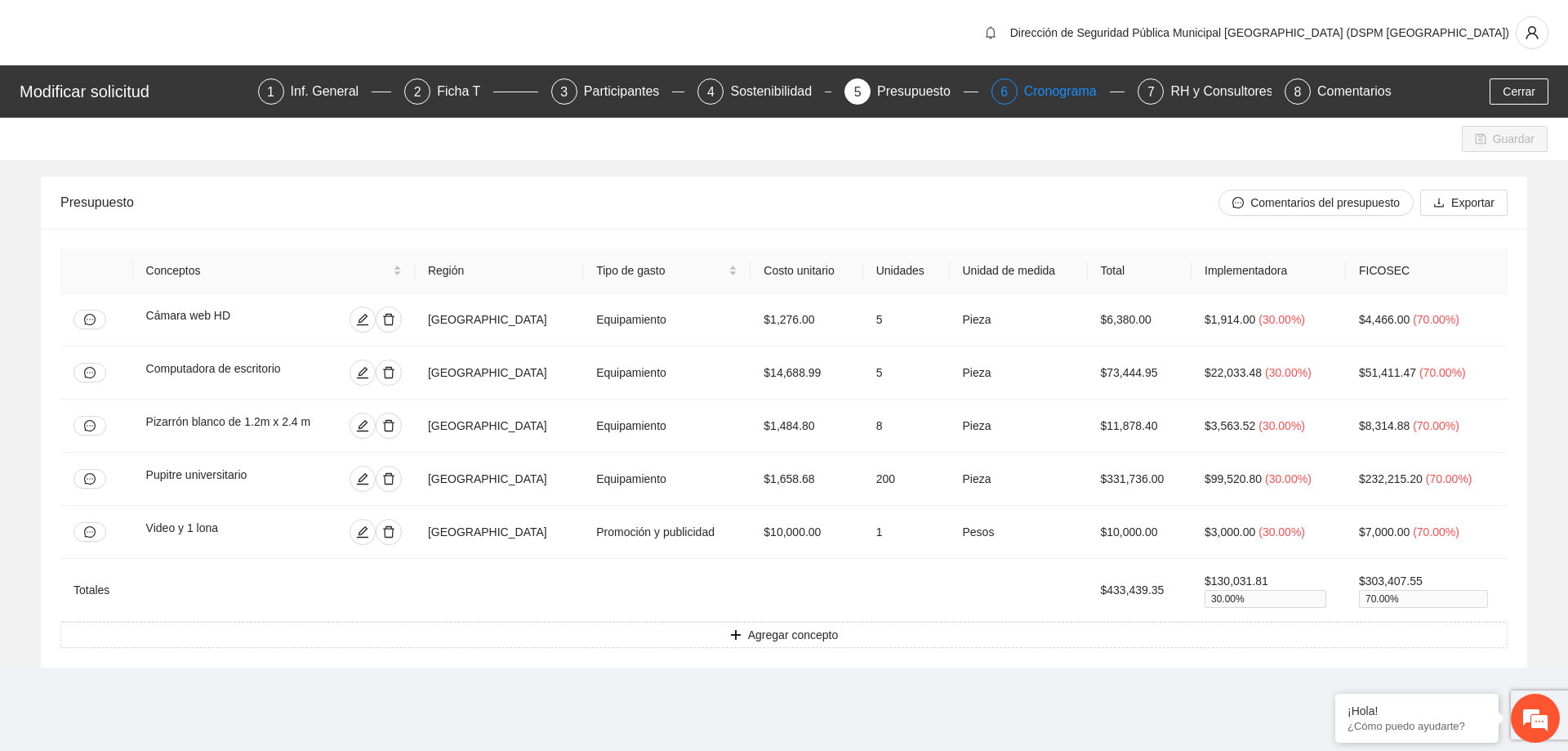
click at [1065, 100] on div "Cronograma" at bounding box center [1068, 91] width 86 height 26
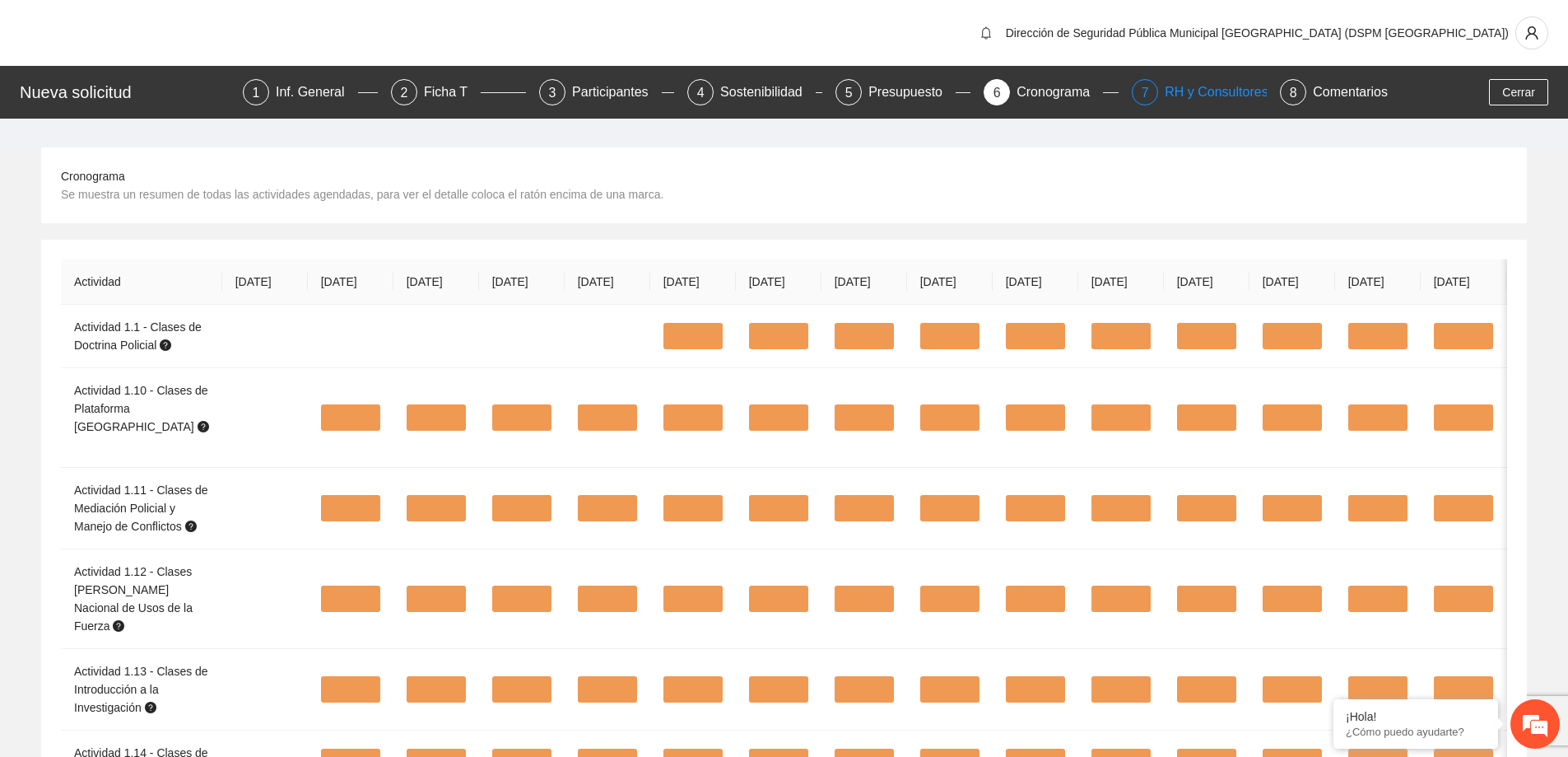
click at [1211, 101] on div "RH y Consultores" at bounding box center [1223, 92] width 116 height 27
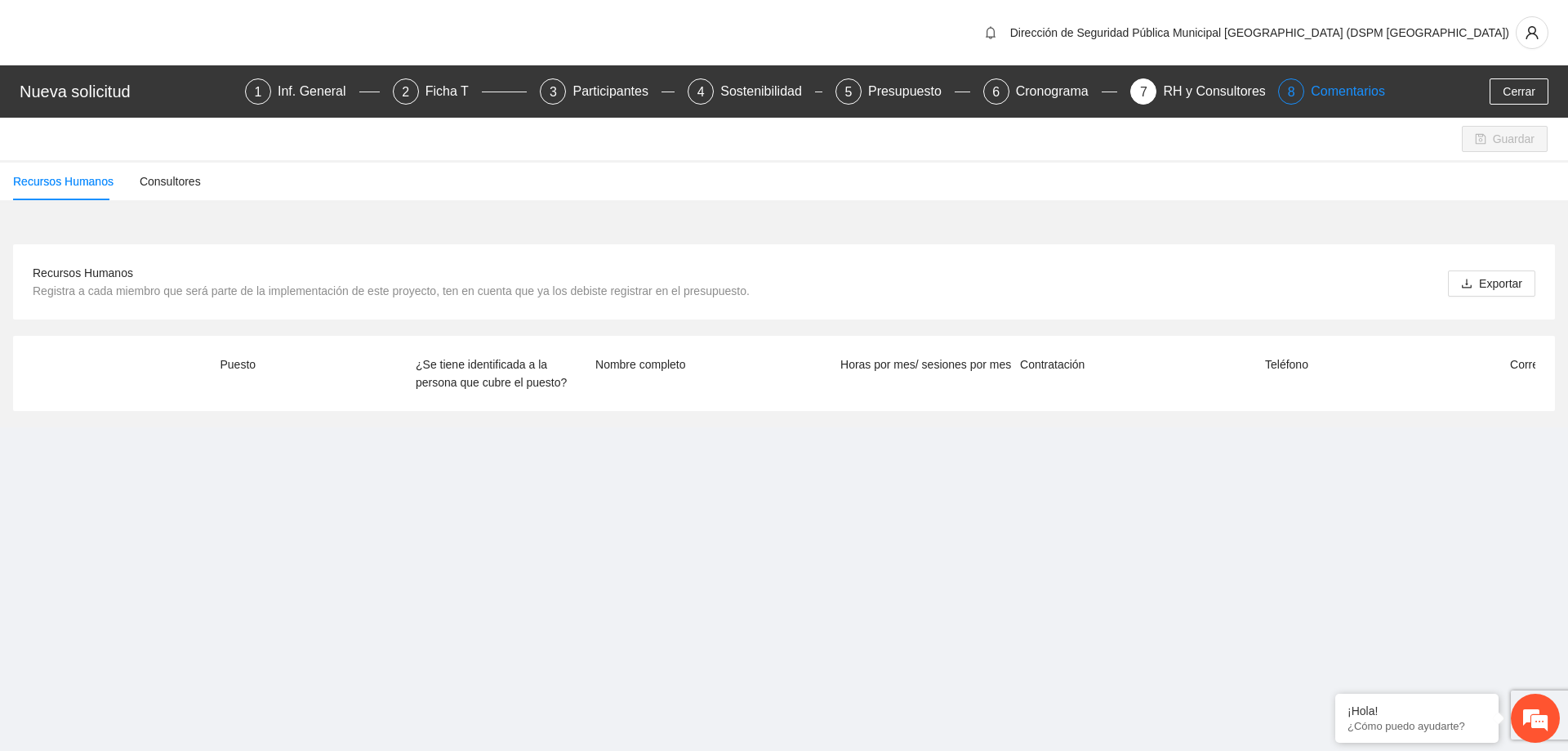
click at [1365, 97] on div "Comentarios" at bounding box center [1348, 91] width 75 height 26
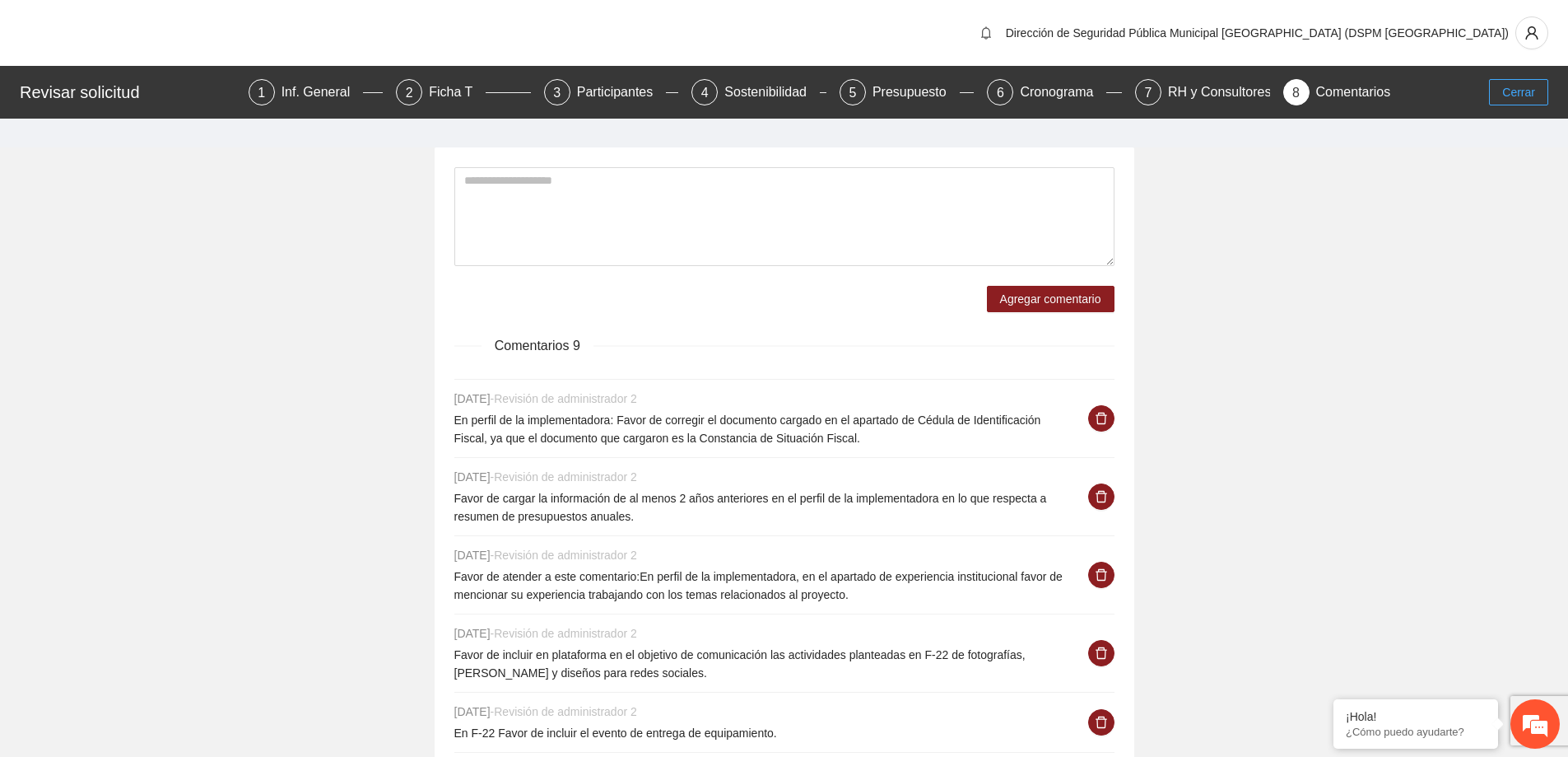
click at [1518, 94] on span "Cerrar" at bounding box center [1518, 92] width 33 height 18
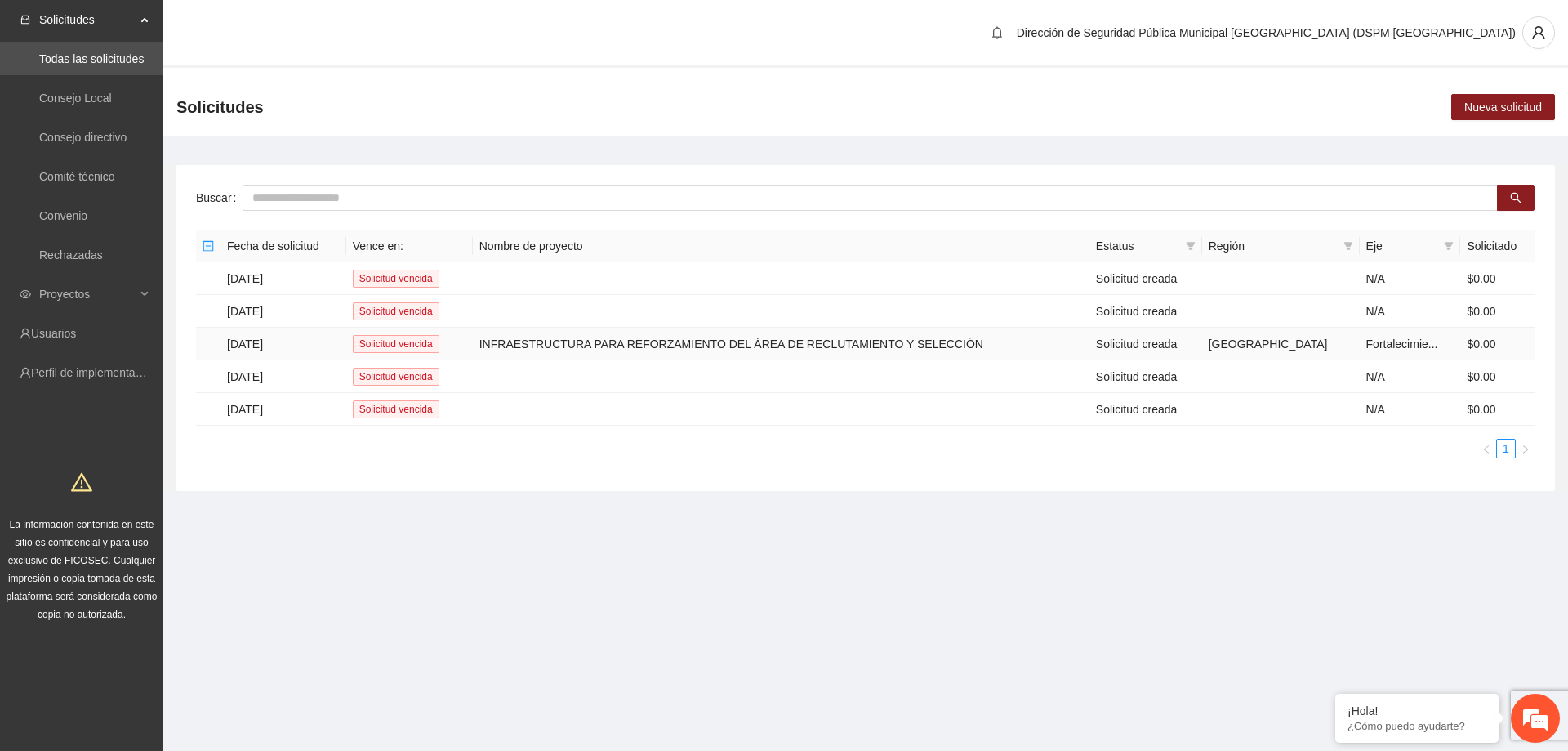
click at [860, 335] on td "INFRAESTRUCTURA PARA REFORZAMIENTO DEL ÁREA DE RECLUTAMIENTO Y SELECCIÓN" at bounding box center [781, 343] width 616 height 32
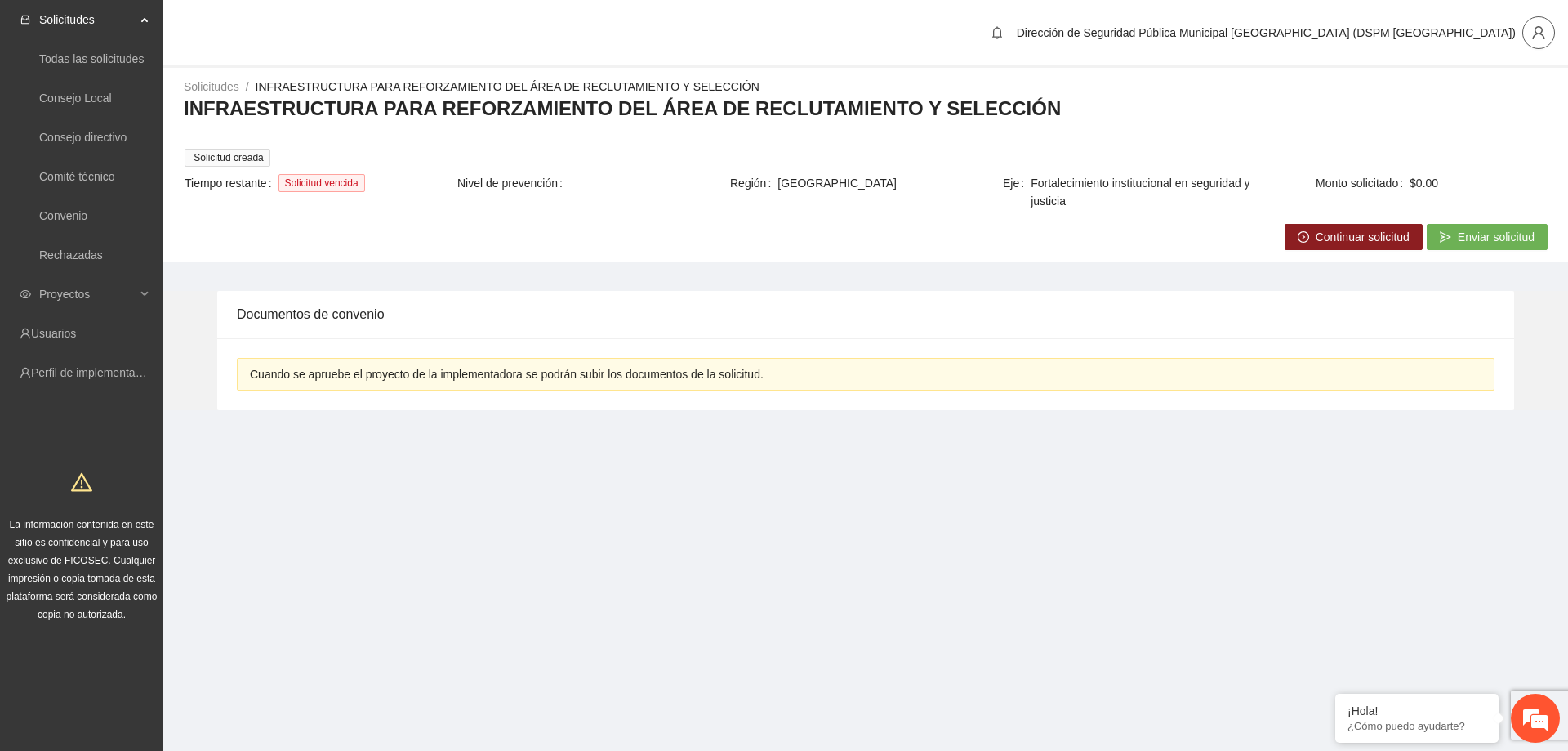
click at [1528, 32] on span "user" at bounding box center [1538, 32] width 31 height 15
click at [95, 65] on link "Todas las solicitudes" at bounding box center [91, 59] width 104 height 13
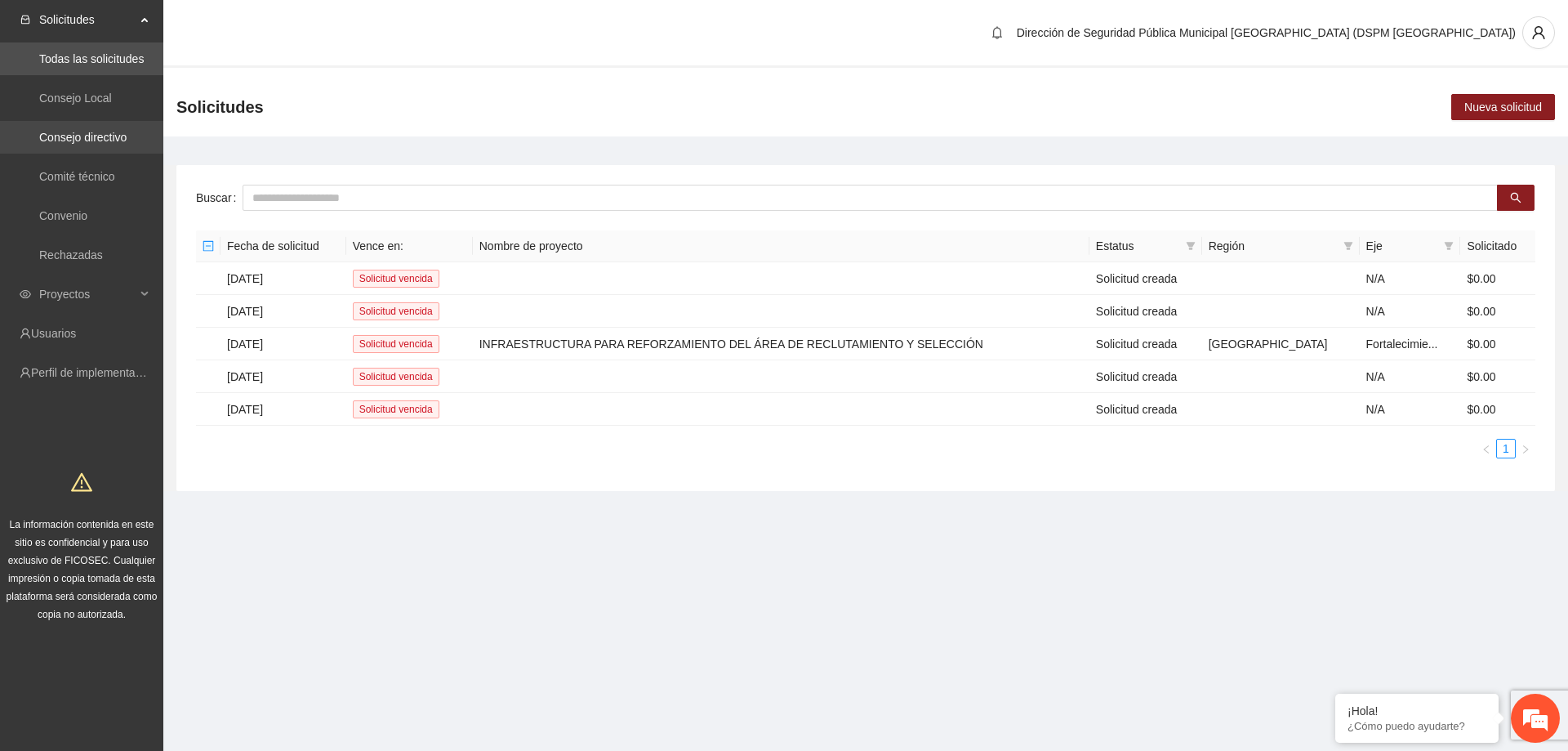
click at [111, 140] on link "Consejo directivo" at bounding box center [83, 137] width 88 height 13
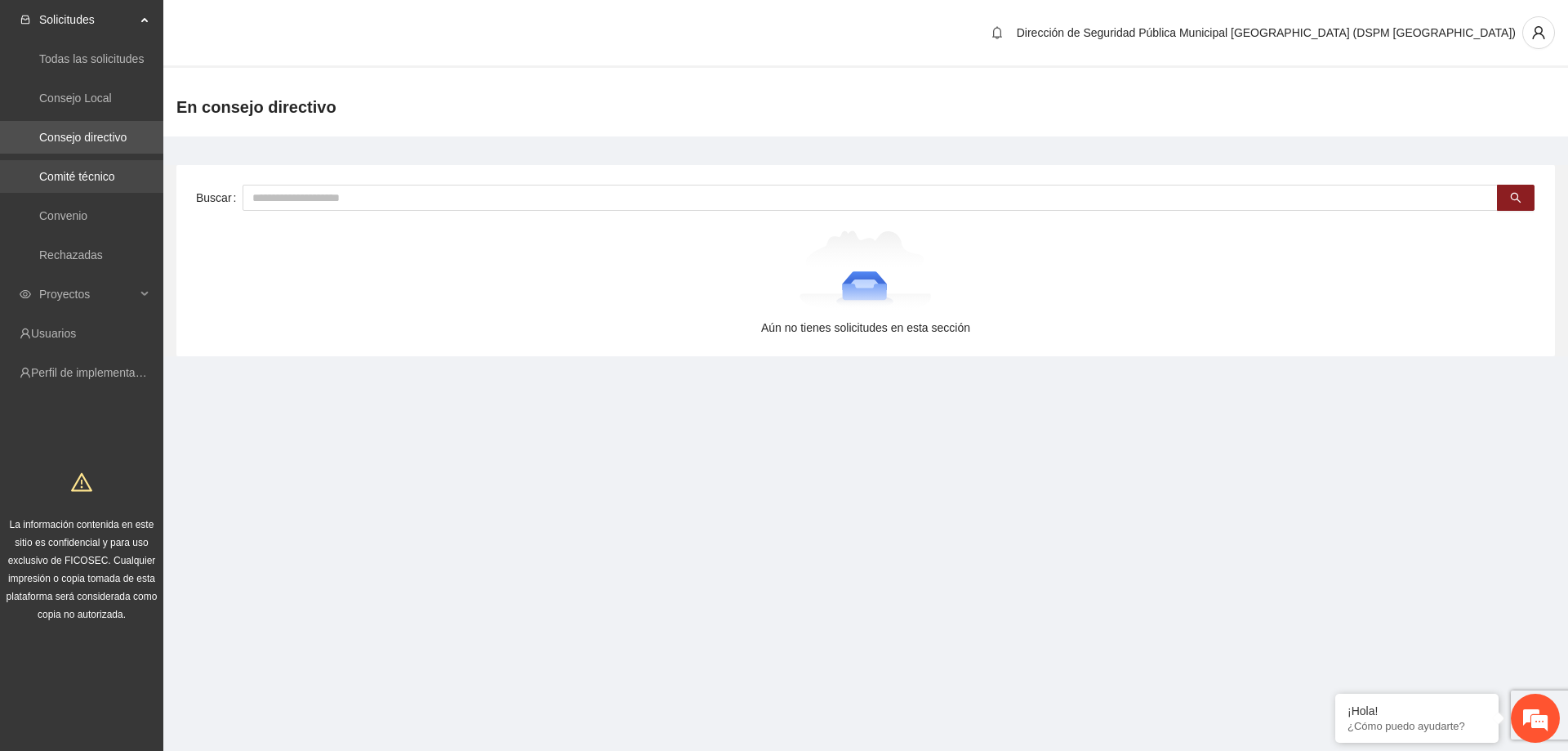
click at [103, 170] on link "Comité técnico" at bounding box center [77, 177] width 76 height 13
click at [78, 209] on link "Convenio" at bounding box center [63, 215] width 48 height 13
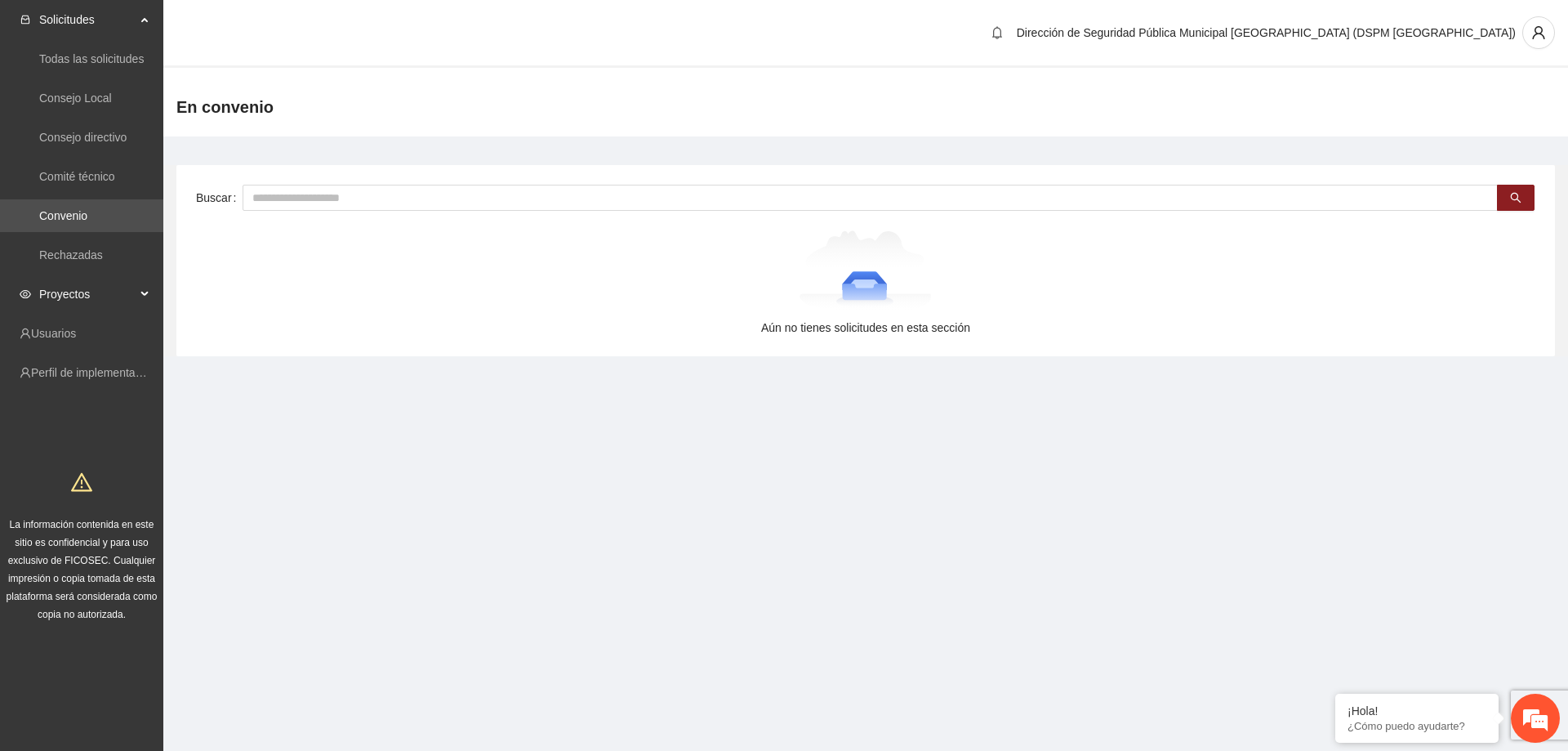
click at [102, 288] on span "Proyectos" at bounding box center [88, 293] width 97 height 32
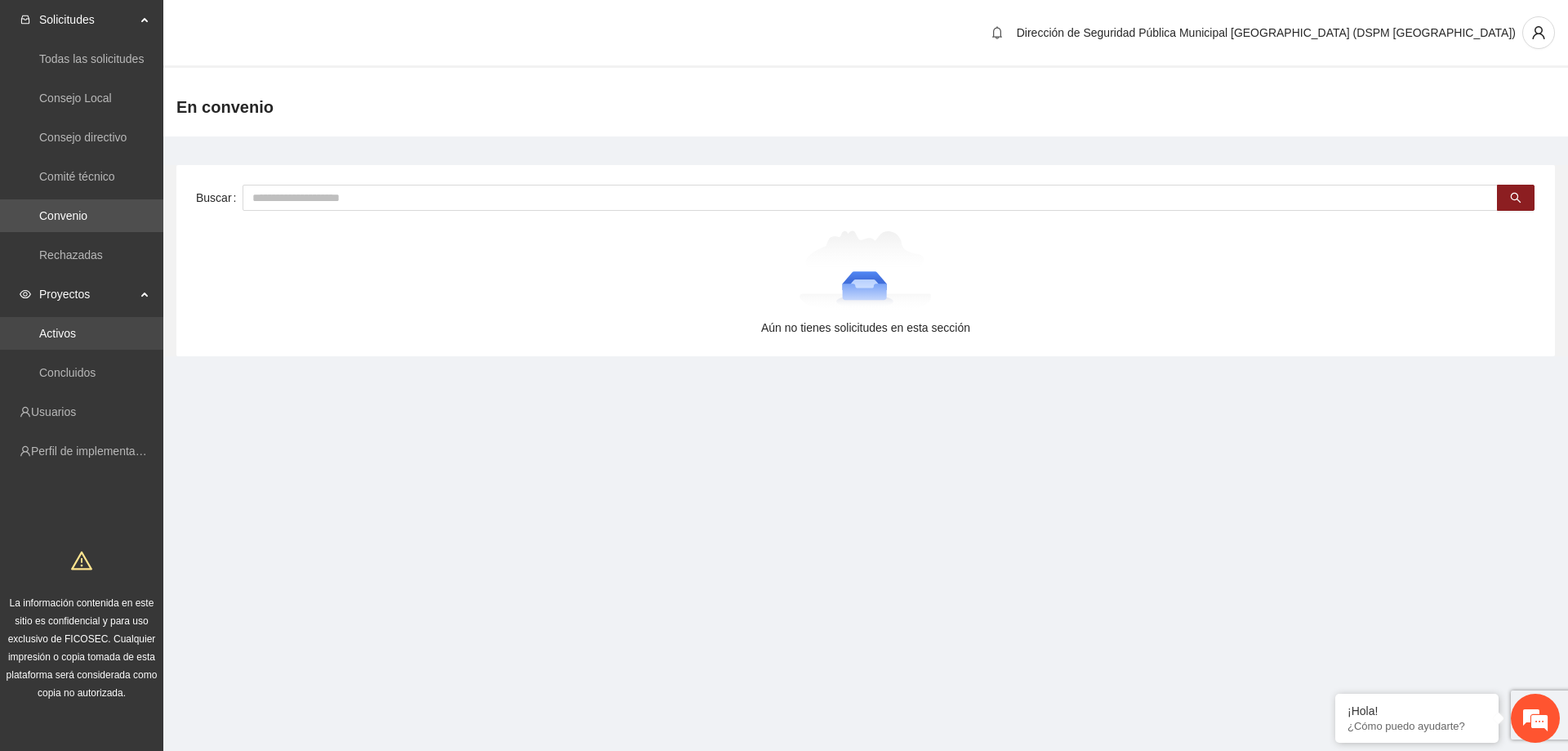
click at [76, 330] on link "Activos" at bounding box center [58, 333] width 37 height 13
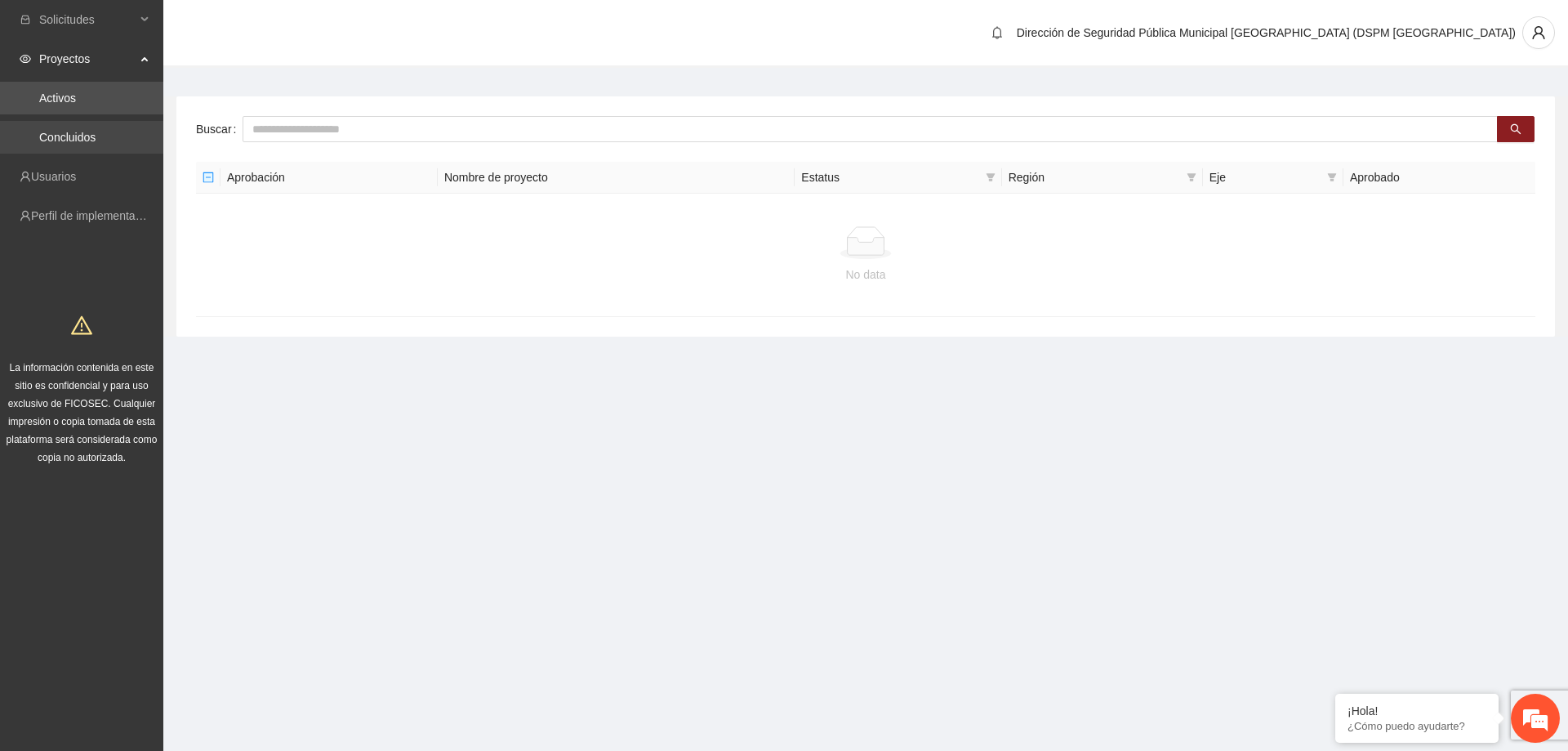
click at [96, 135] on link "Concluidos" at bounding box center [68, 137] width 56 height 13
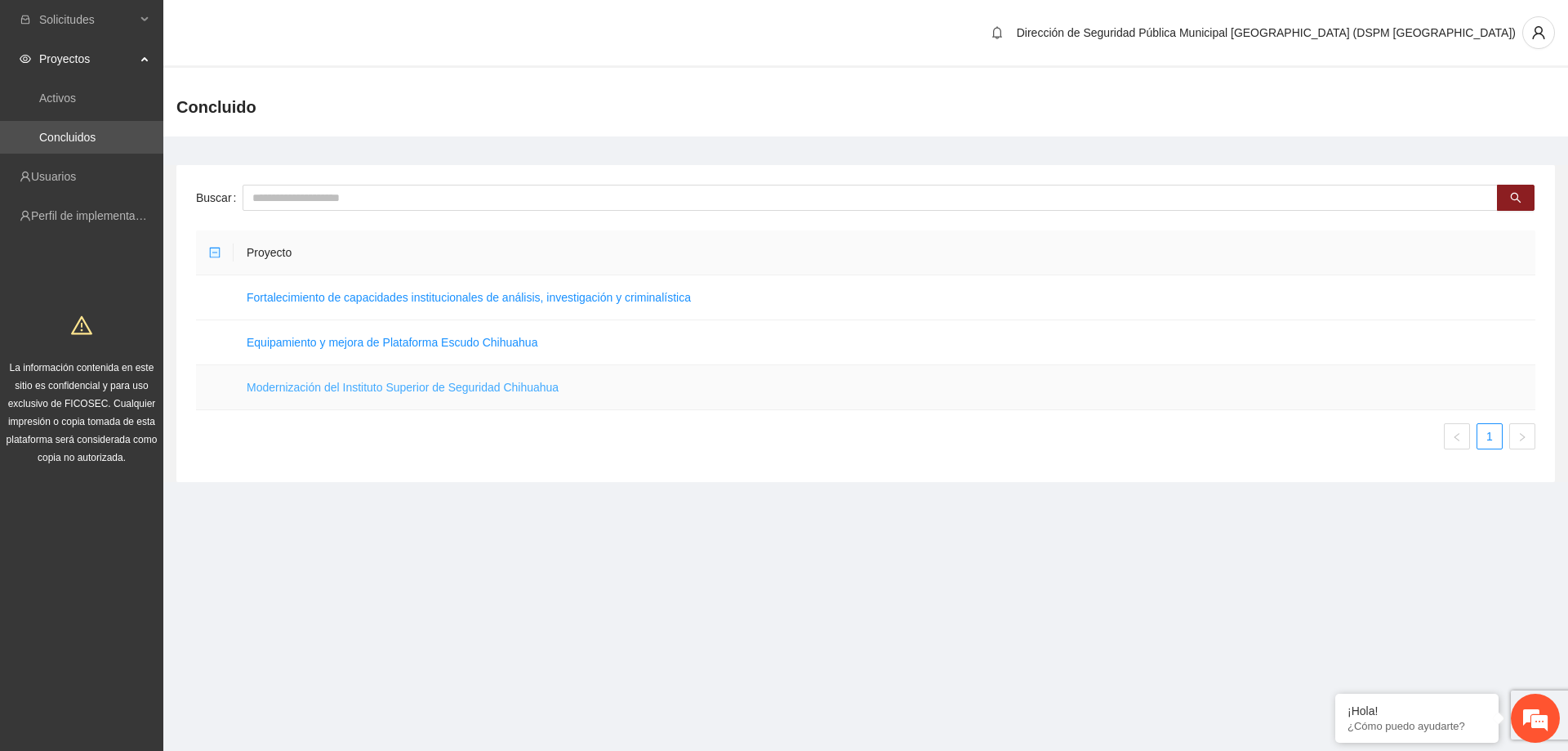
click at [390, 382] on link "Modernización del Instituto Superior de Seguridad Chihuahua" at bounding box center [402, 387] width 312 height 13
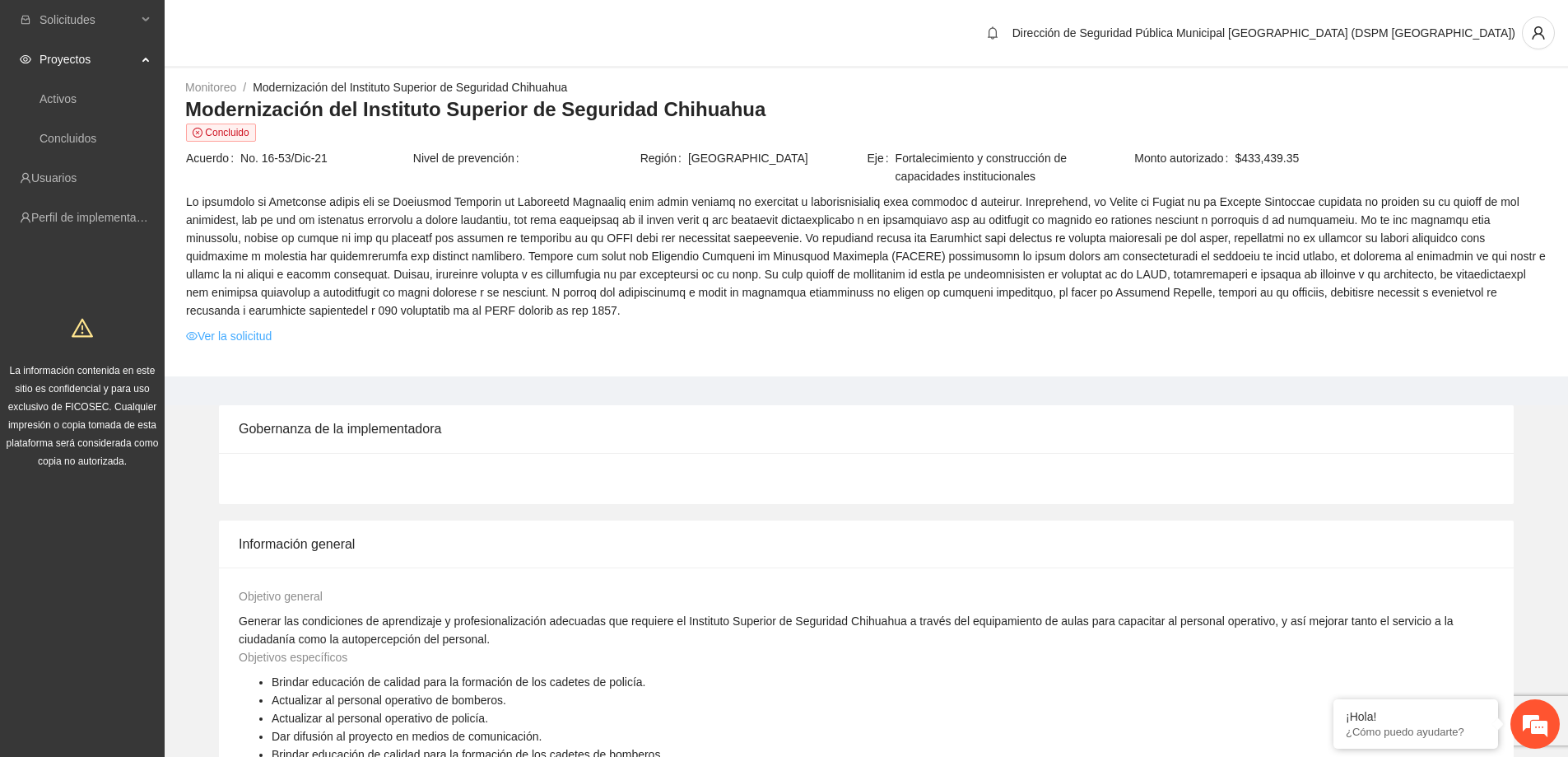
drag, startPoint x: 227, startPoint y: 333, endPoint x: 236, endPoint y: 334, distance: 9.1
click at [227, 334] on link "Ver la solicitud" at bounding box center [228, 336] width 86 height 18
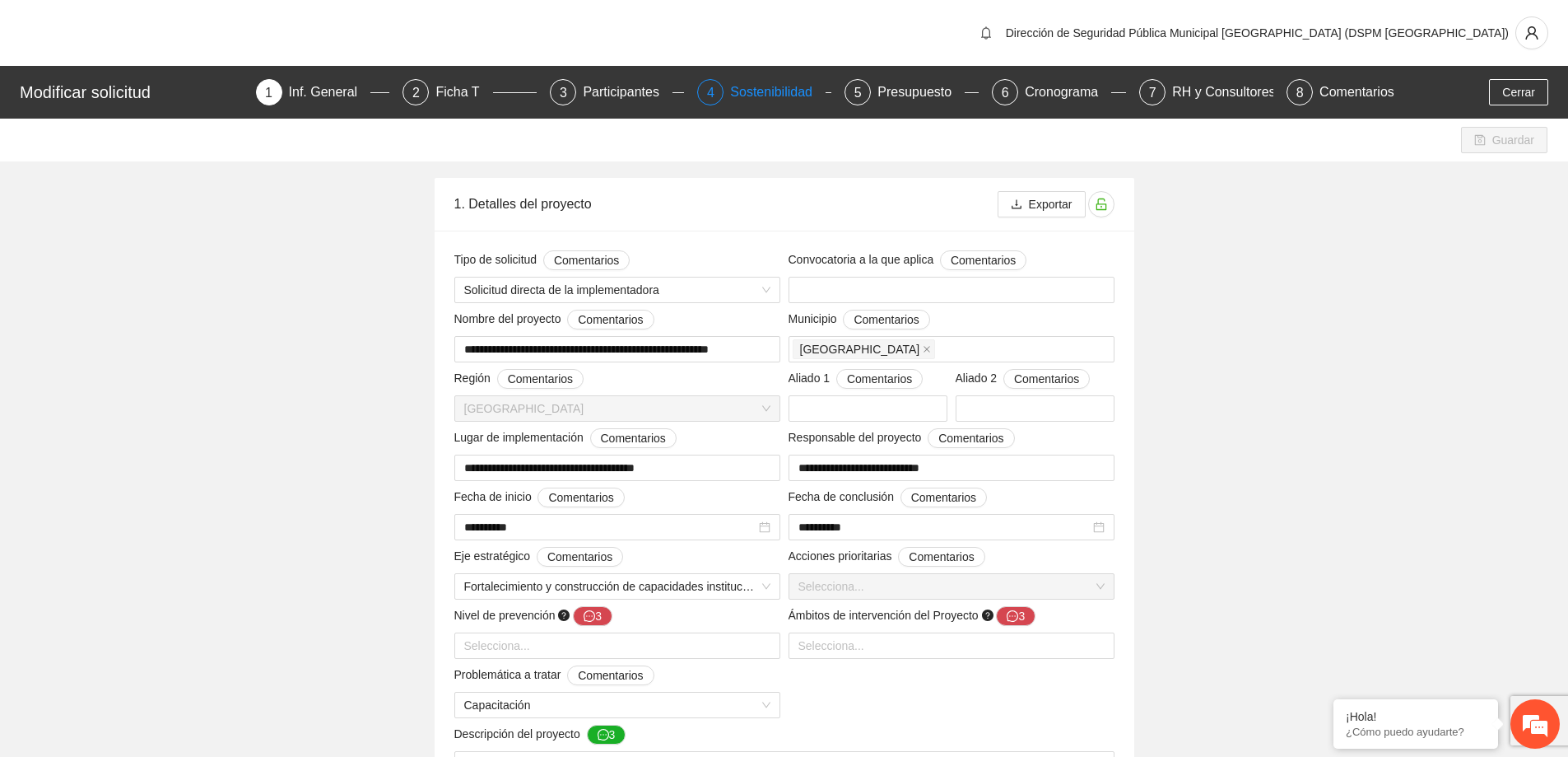
click at [790, 92] on div "Sostenibilidad" at bounding box center [778, 92] width 96 height 27
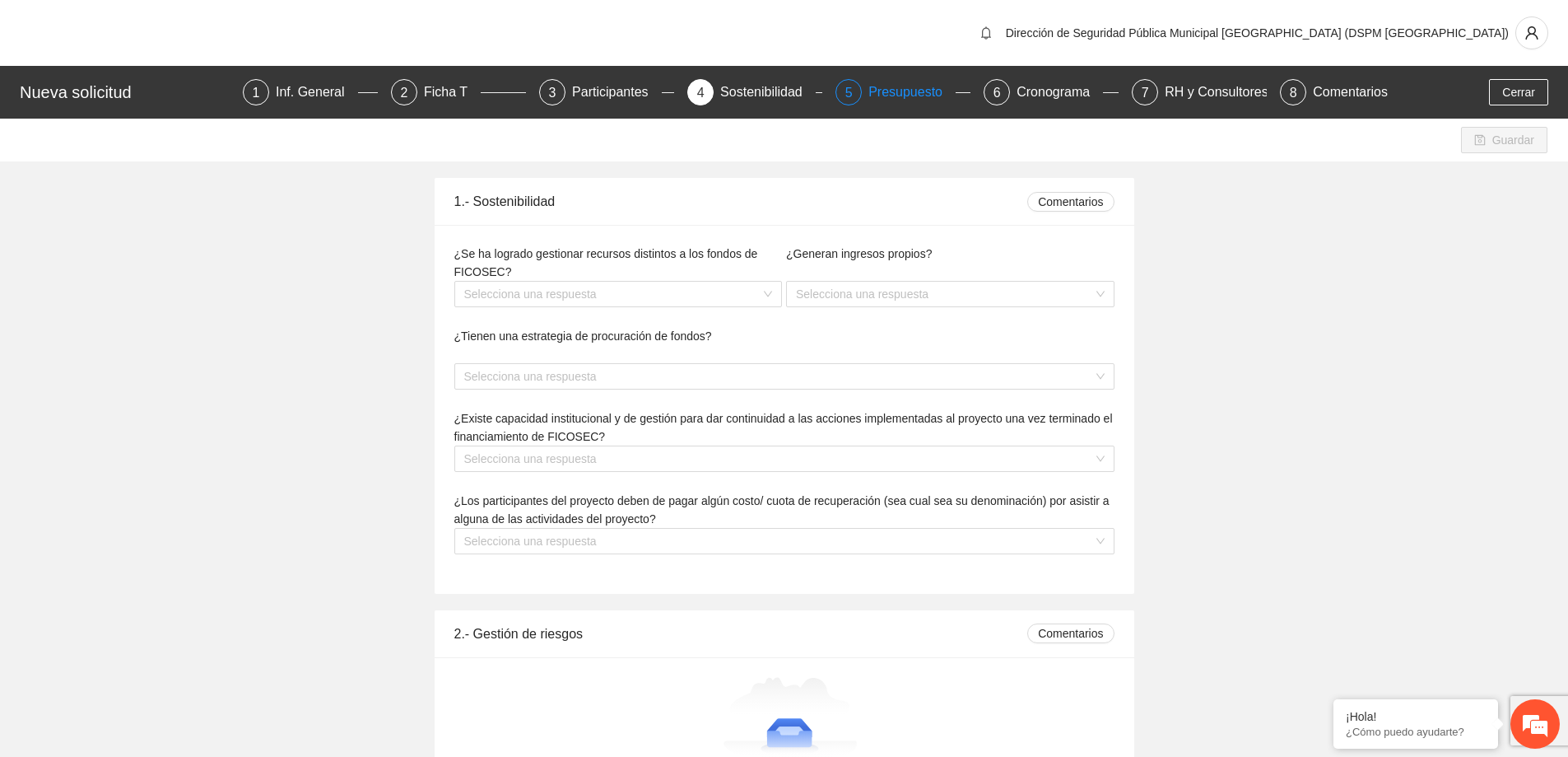
click at [911, 91] on div "Presupuesto" at bounding box center [912, 92] width 88 height 27
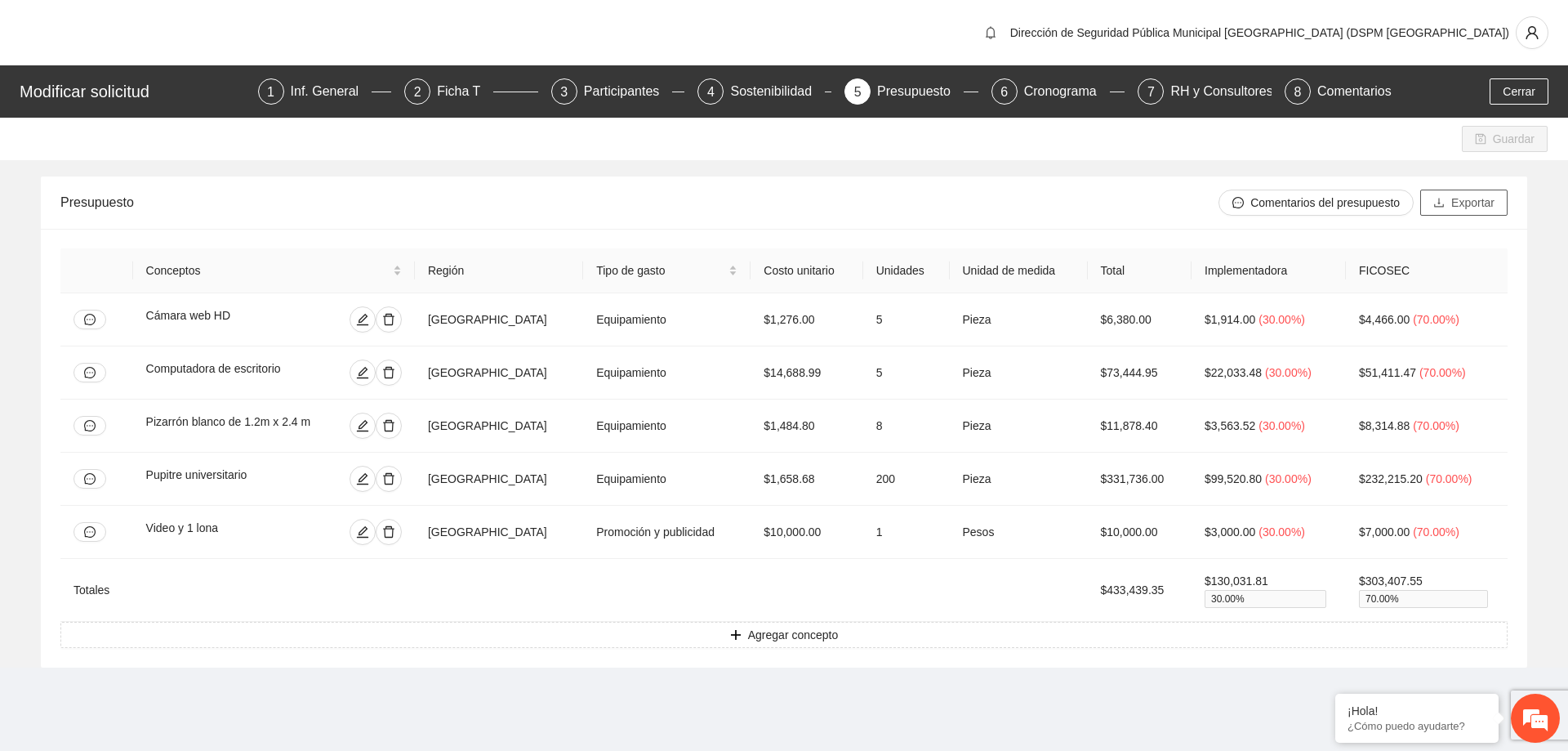
click at [1459, 201] on span "Exportar" at bounding box center [1472, 203] width 43 height 18
click at [1190, 90] on div "RH y Consultores" at bounding box center [1227, 91] width 115 height 26
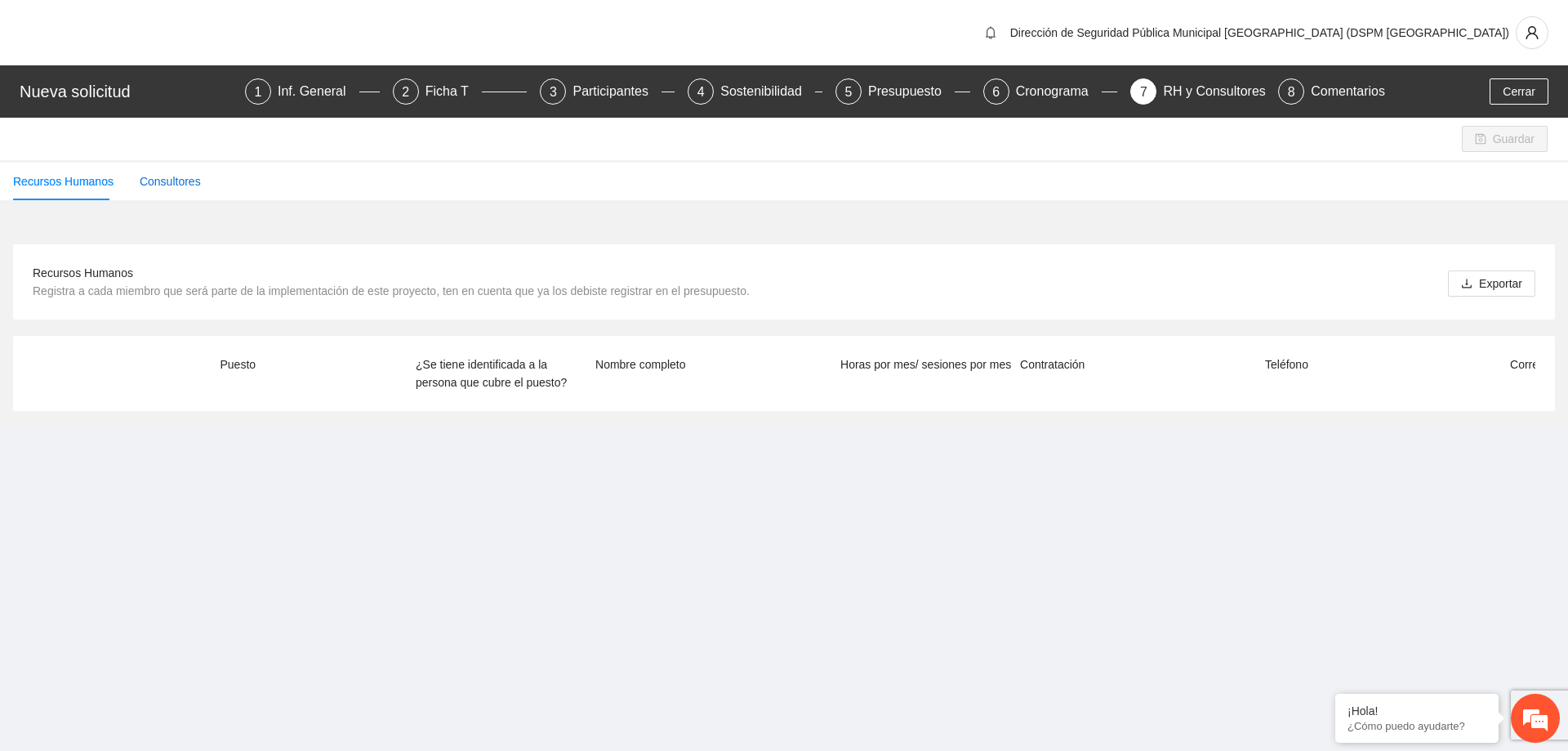
click at [168, 183] on div "Consultores" at bounding box center [170, 181] width 61 height 18
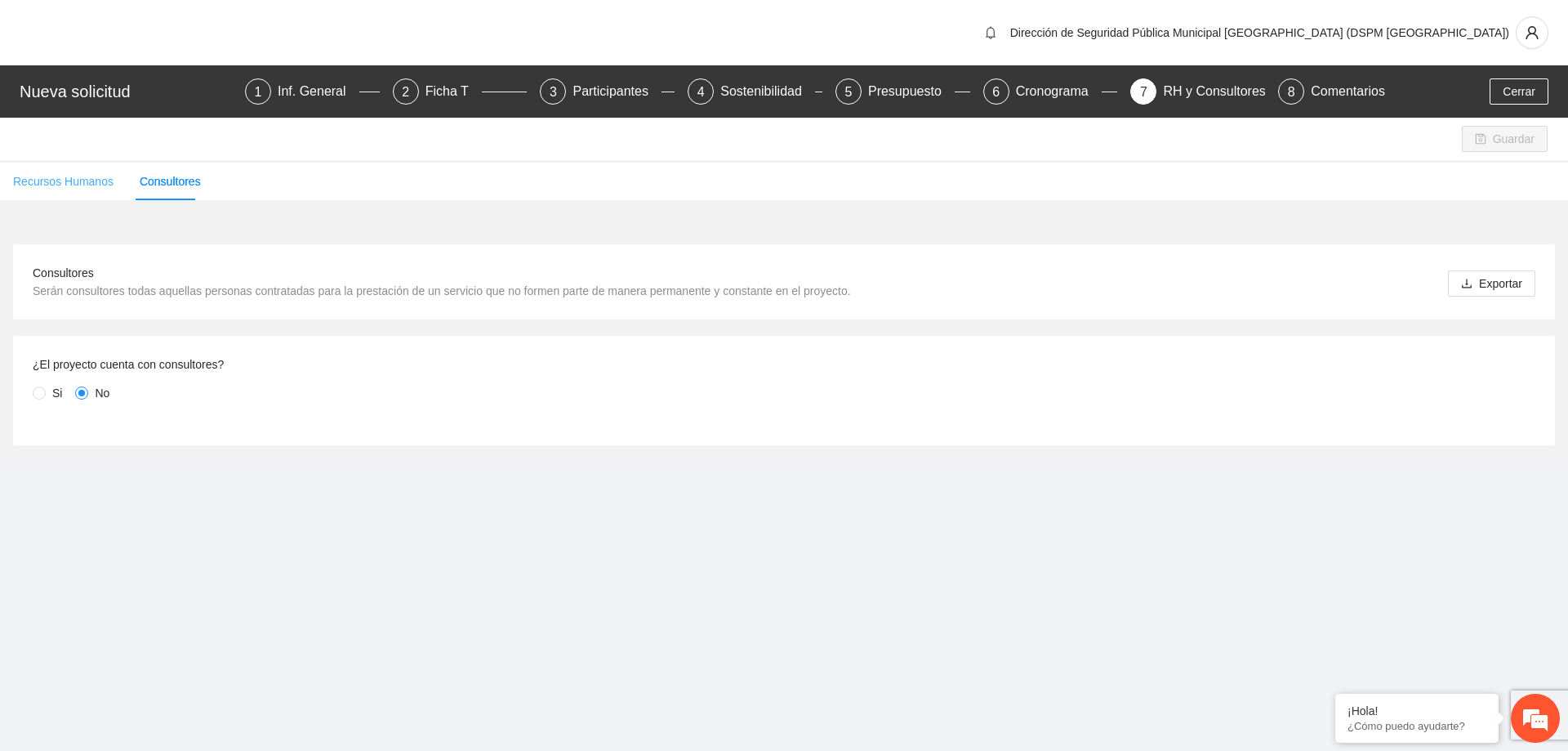
click at [93, 171] on div "Recursos Humanos" at bounding box center [63, 181] width 100 height 38
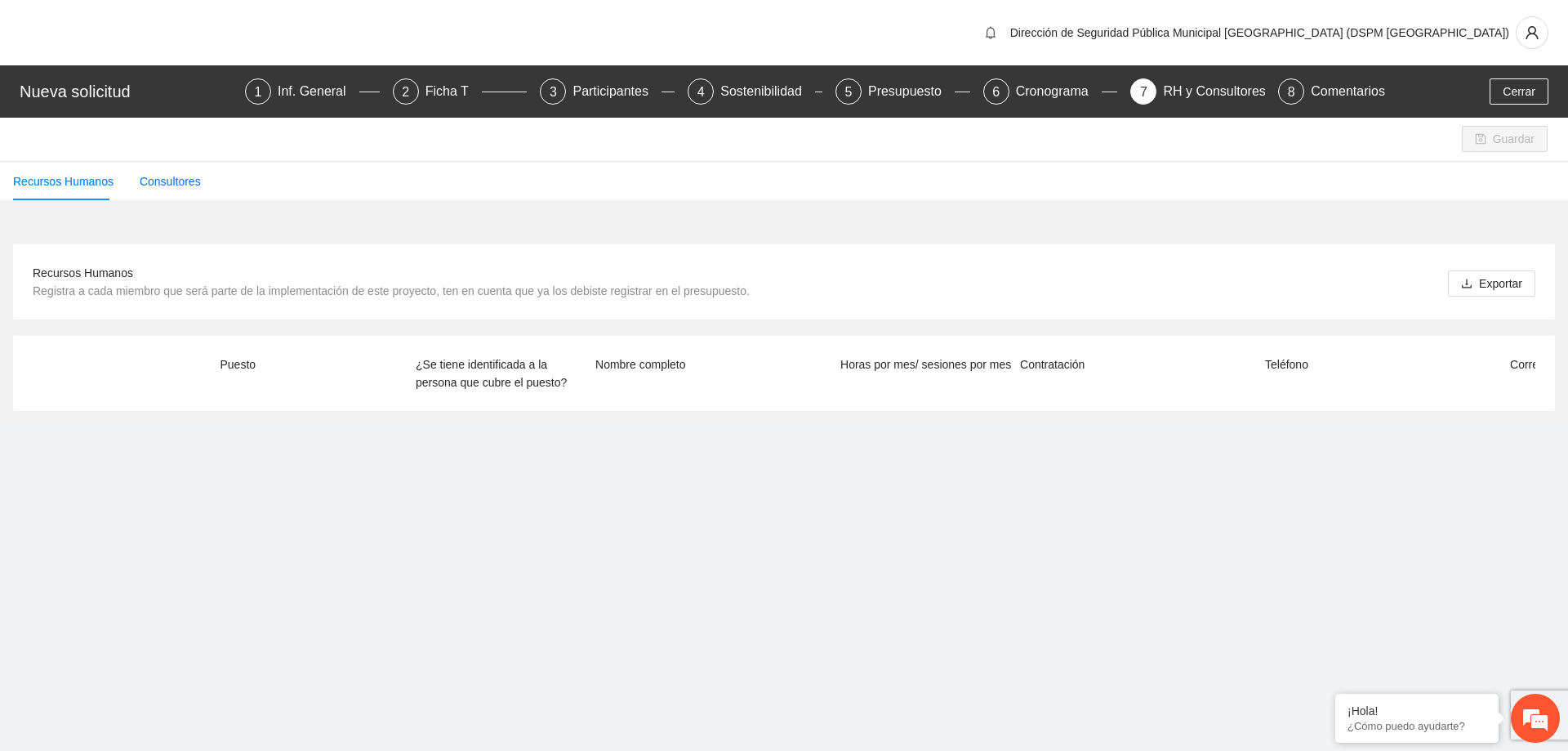
click at [148, 182] on div "Consultores" at bounding box center [170, 181] width 61 height 18
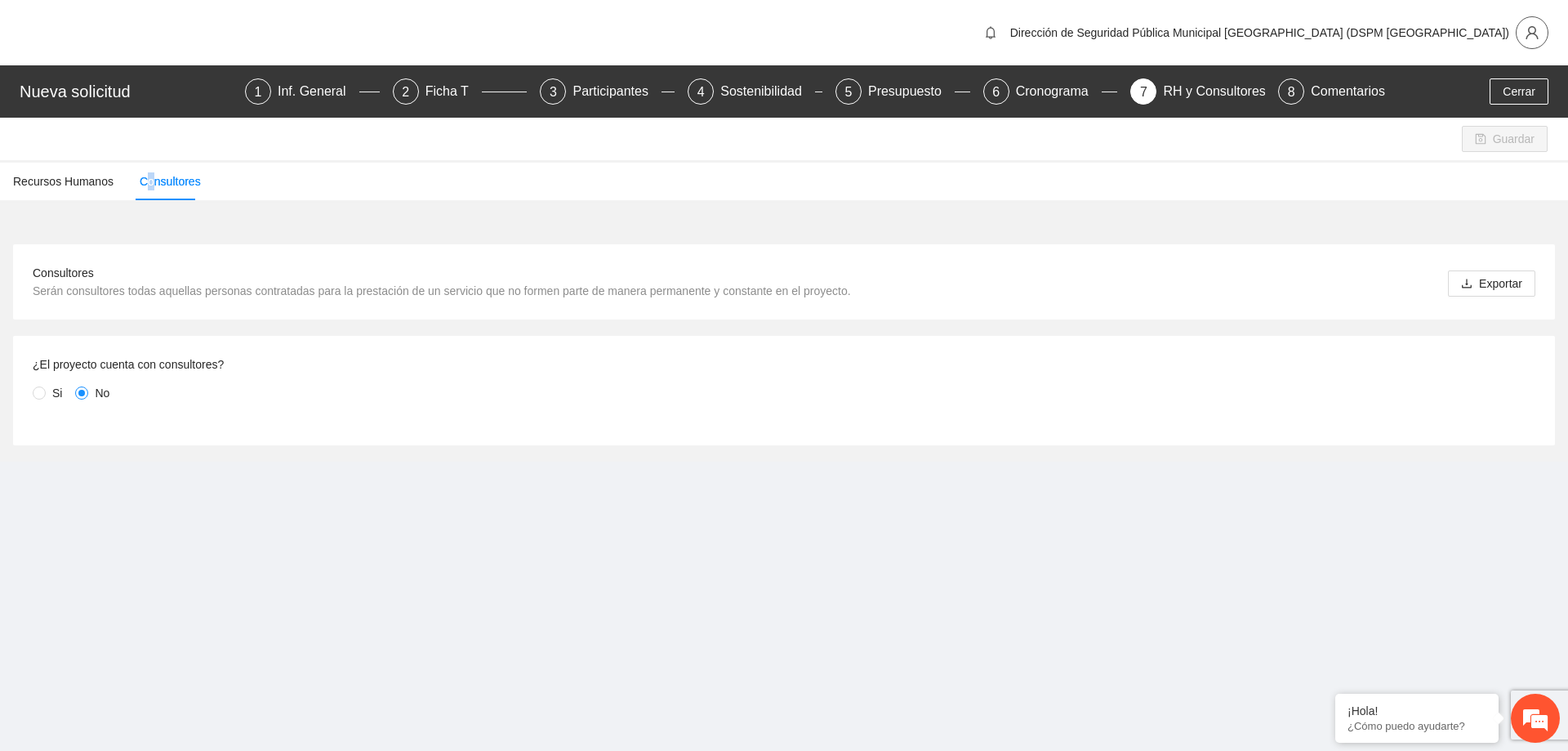
click at [1530, 40] on button "button" at bounding box center [1532, 32] width 32 height 32
click at [1500, 97] on span "Cerrar sesión" at bounding box center [1489, 95] width 103 height 18
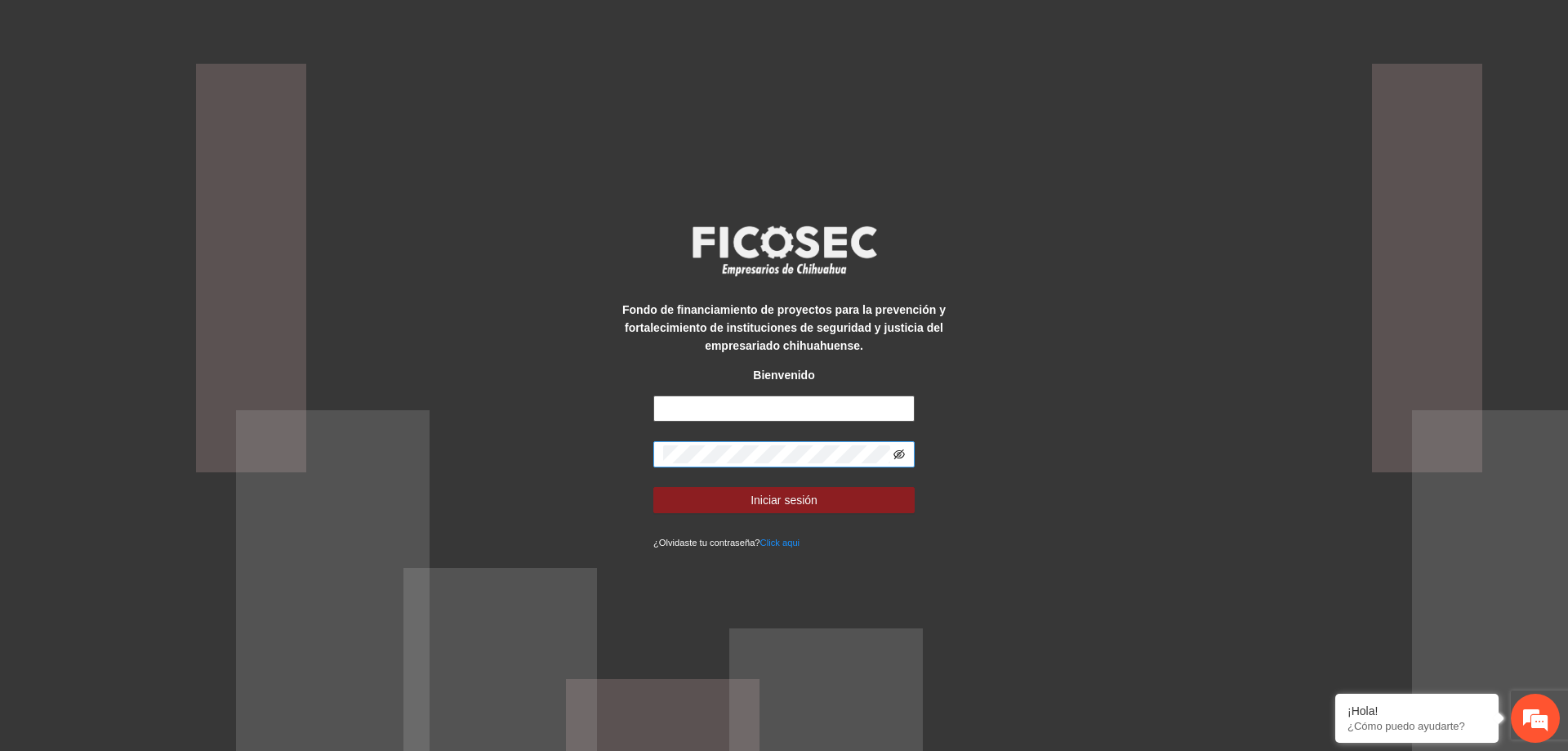
type input "**********"
click at [900, 457] on icon "eye-invisible" at bounding box center [899, 454] width 11 height 11
click at [644, 456] on div "**********" at bounding box center [784, 376] width 327 height 351
click at [1372, 313] on div "**********" at bounding box center [784, 375] width 1568 height 751
